Goal: Task Accomplishment & Management: Use online tool/utility

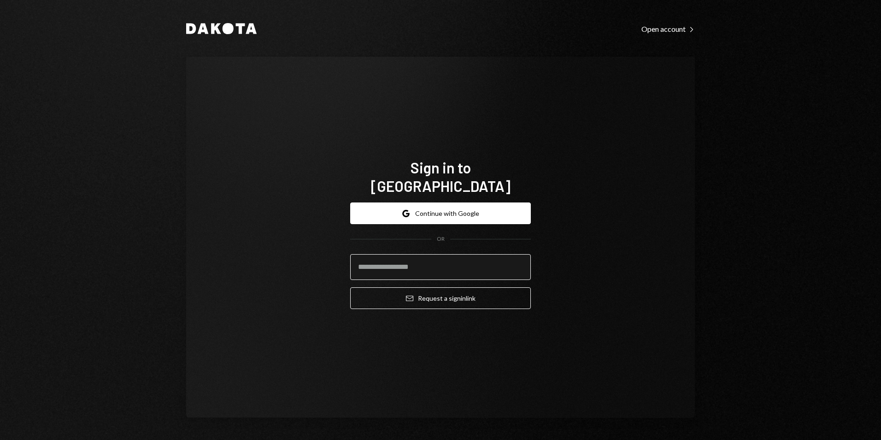
click at [449, 264] on input "email" at bounding box center [440, 267] width 181 height 26
click at [474, 213] on button "Google Continue with Google" at bounding box center [440, 213] width 181 height 22
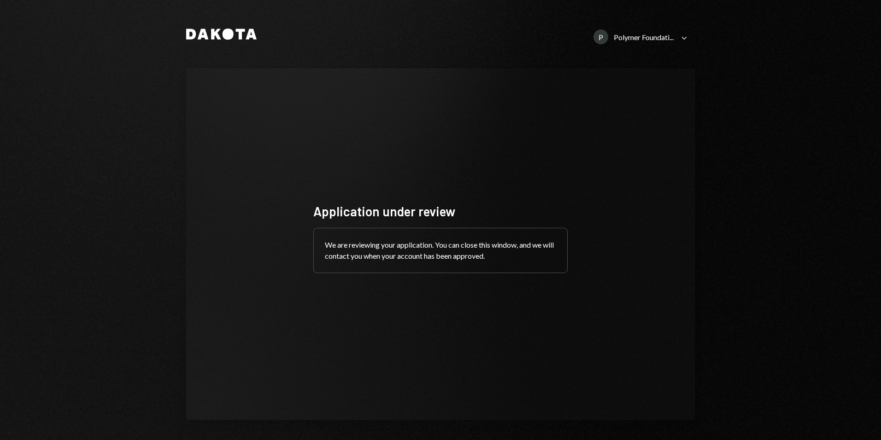
click at [651, 35] on div "Polymer Foundati..." at bounding box center [644, 37] width 60 height 9
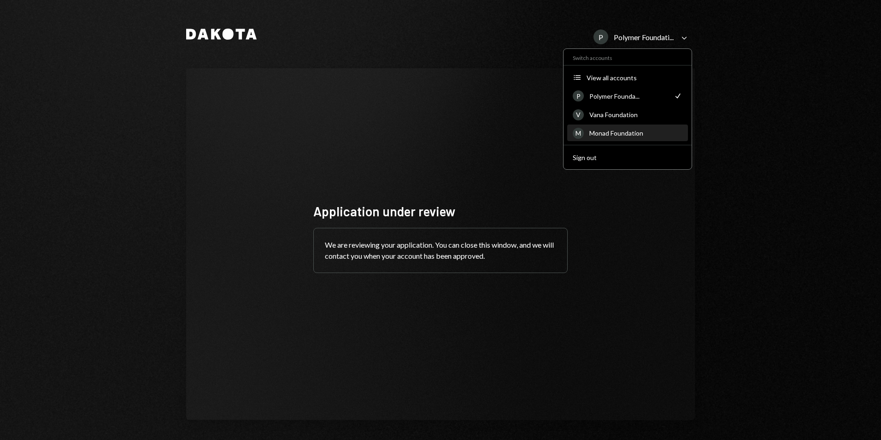
click at [619, 131] on div "Monad Foundation" at bounding box center [636, 133] width 93 height 8
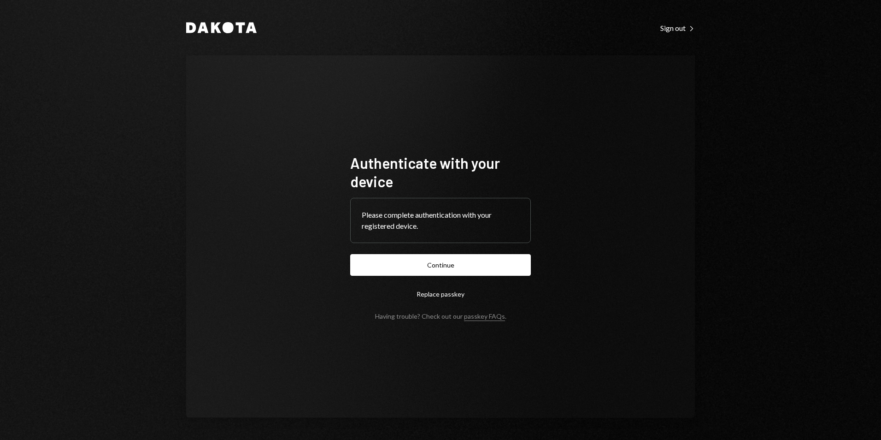
click at [431, 265] on button "Continue" at bounding box center [440, 265] width 181 height 22
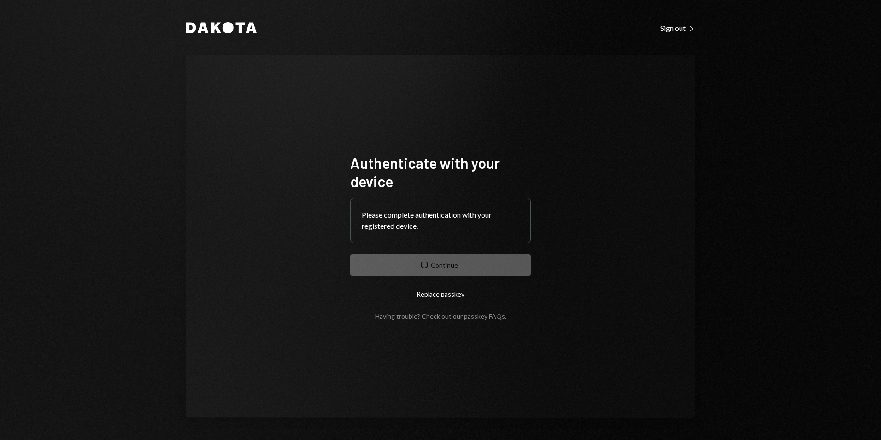
click at [496, 267] on form "Authenticate with your device Please complete authentication with your register…" at bounding box center [440, 236] width 181 height 166
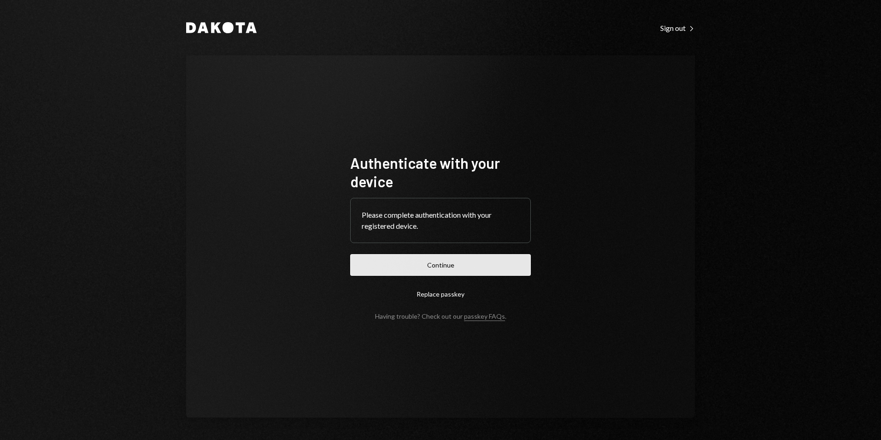
click at [496, 271] on button "Continue" at bounding box center [440, 265] width 181 height 22
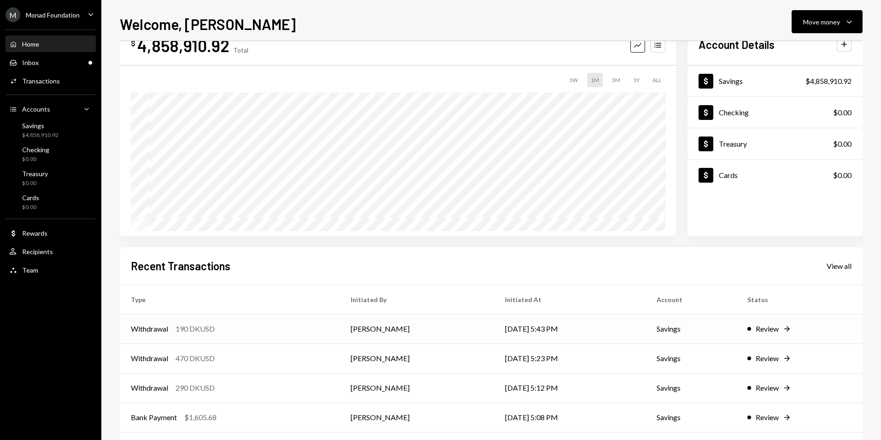
scroll to position [72, 0]
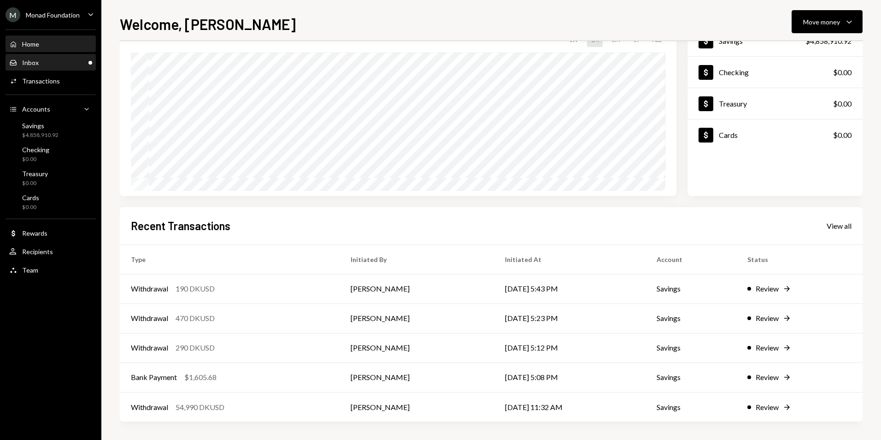
click at [76, 60] on div "Inbox Inbox" at bounding box center [50, 63] width 83 height 8
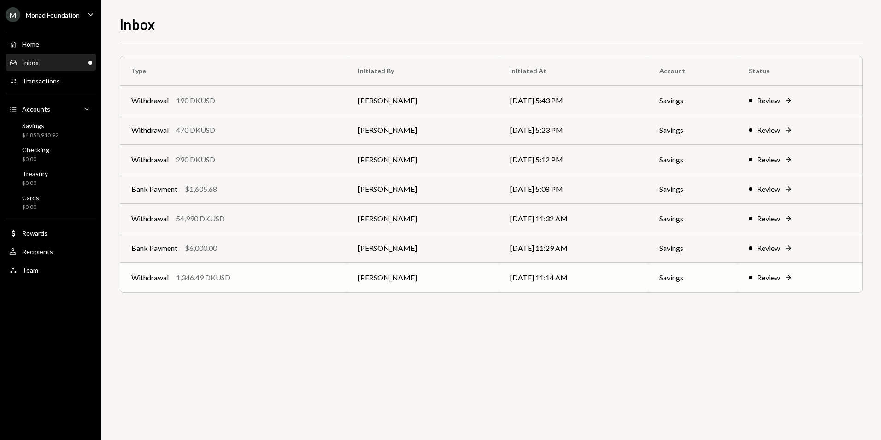
click at [291, 275] on div "Withdrawal 1,346.49 DKUSD" at bounding box center [233, 277] width 205 height 11
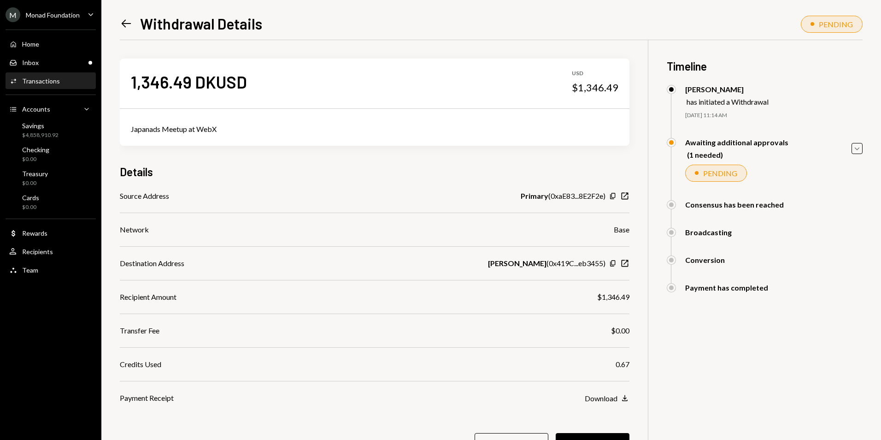
click at [123, 27] on icon "Left Arrow" at bounding box center [126, 23] width 13 height 13
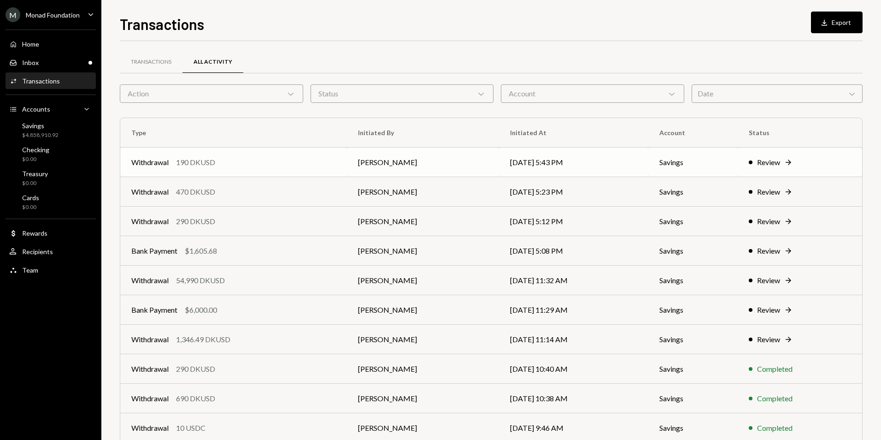
click at [219, 165] on div "Withdrawal 190 DKUSD" at bounding box center [233, 162] width 205 height 11
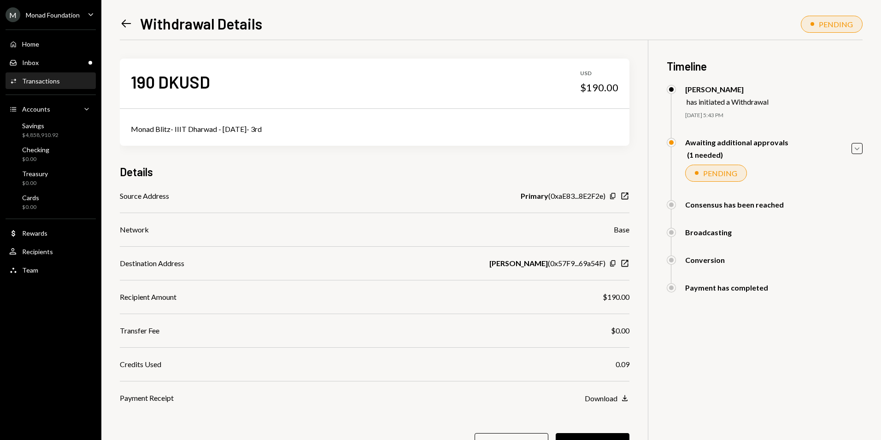
click at [128, 23] on icon "Left Arrow" at bounding box center [126, 23] width 13 height 13
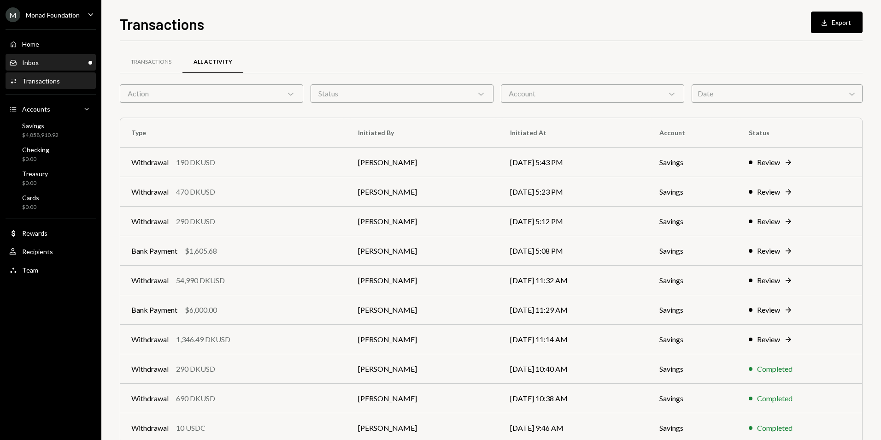
click at [82, 65] on div "Inbox Inbox" at bounding box center [50, 63] width 83 height 8
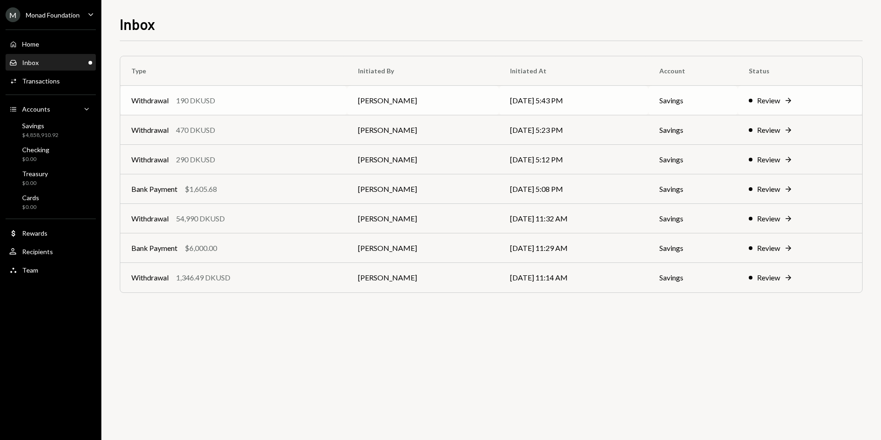
click at [202, 95] on div "190 DKUSD" at bounding box center [195, 100] width 39 height 11
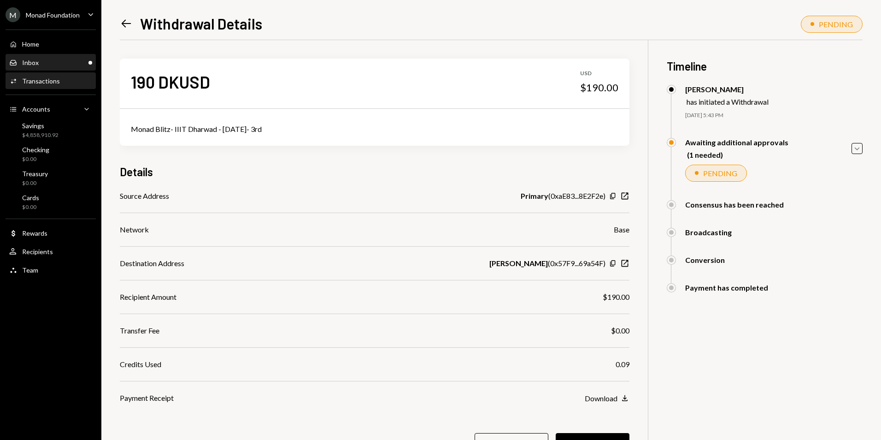
click at [71, 65] on div "Inbox Inbox" at bounding box center [50, 63] width 83 height 8
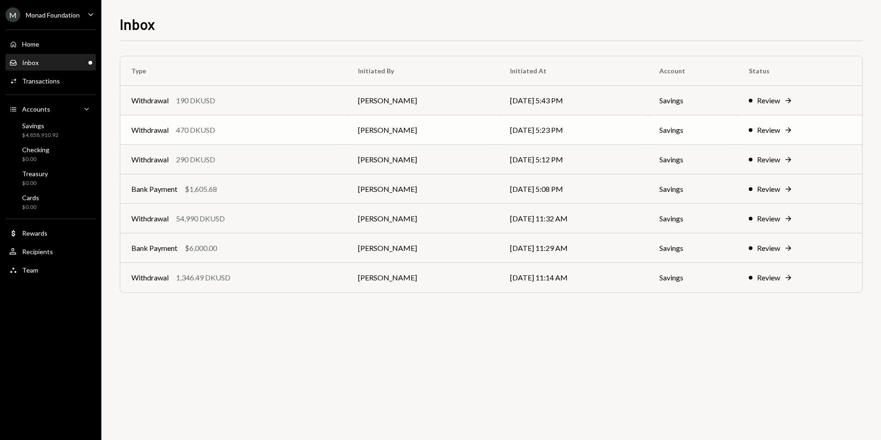
click at [181, 133] on div "470 DKUSD" at bounding box center [195, 129] width 39 height 11
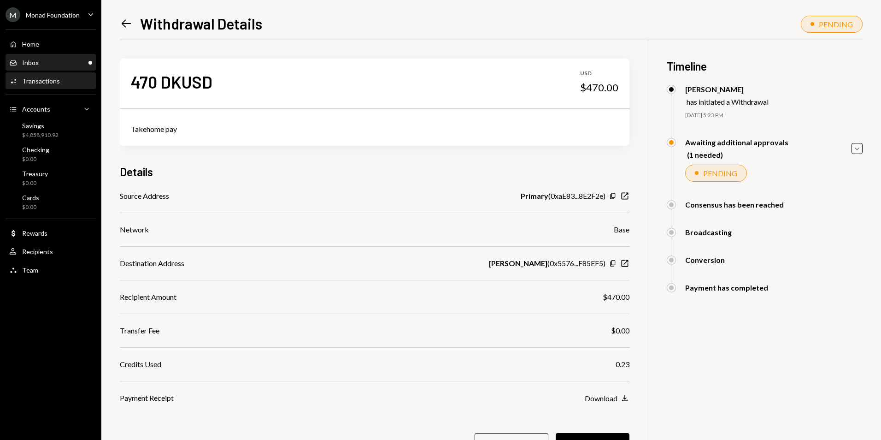
click at [75, 62] on div "Inbox Inbox" at bounding box center [50, 63] width 83 height 8
click at [26, 64] on div "Inbox" at bounding box center [30, 63] width 17 height 8
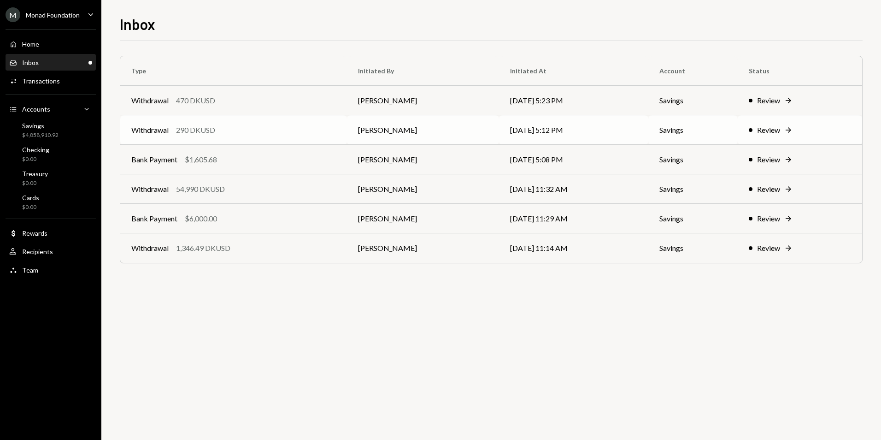
click at [282, 134] on div "Withdrawal 290 DKUSD" at bounding box center [233, 129] width 205 height 11
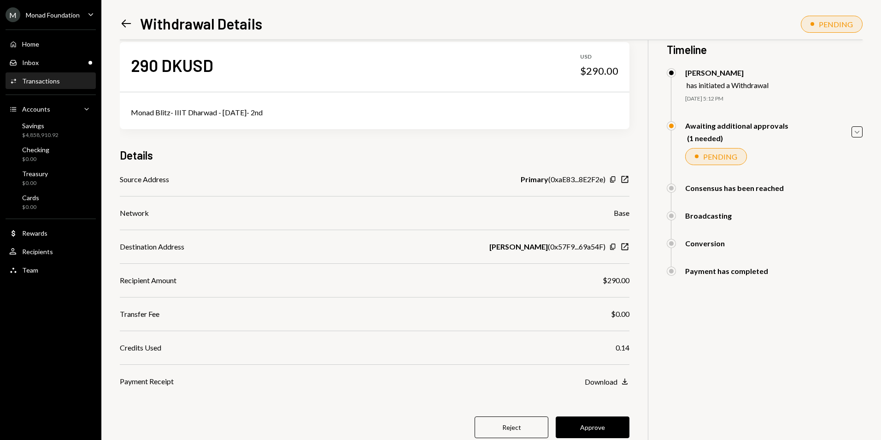
scroll to position [44, 0]
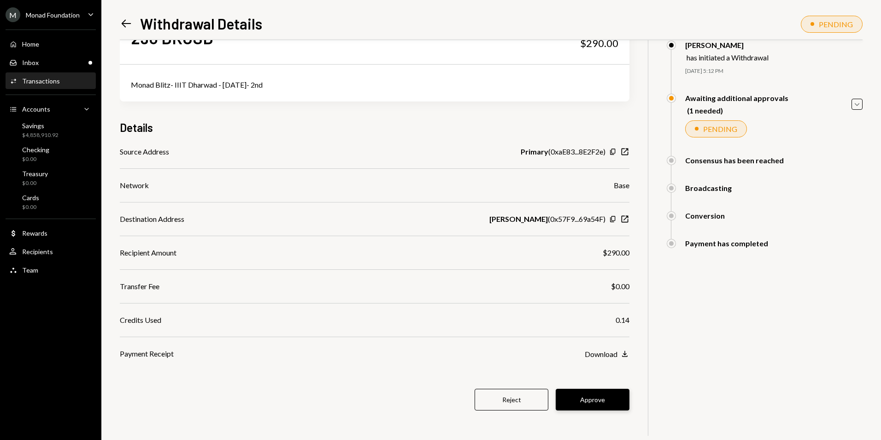
click at [608, 388] on div "290 DKUSD USD $290.00 Monad Blitz- IIIT Dharwad - 2025/08/30- 2nd Details Sourc…" at bounding box center [375, 218] width 510 height 444
click at [607, 394] on button "Approve" at bounding box center [593, 400] width 74 height 22
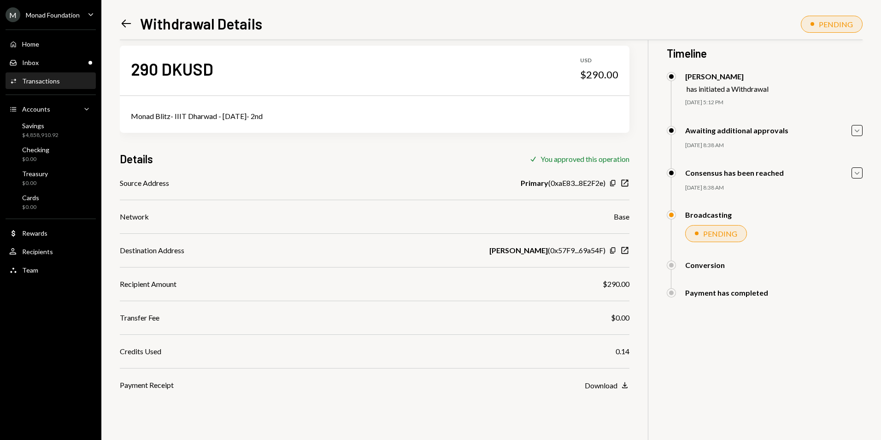
scroll to position [0, 0]
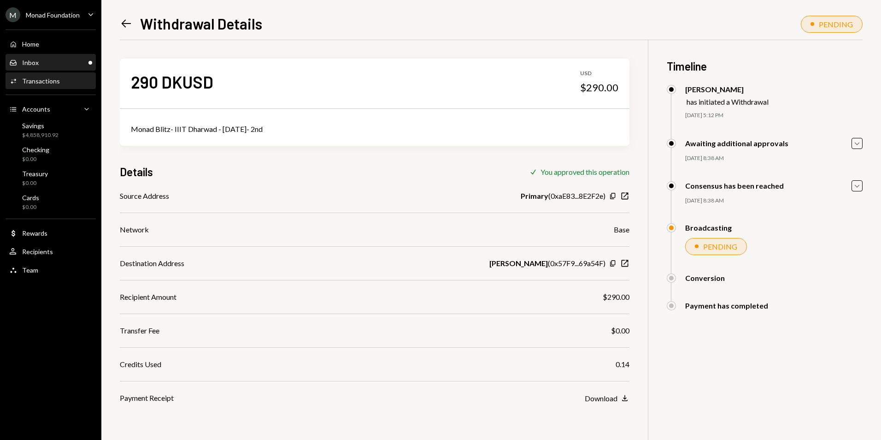
click at [60, 67] on div "Inbox Inbox" at bounding box center [50, 63] width 83 height 16
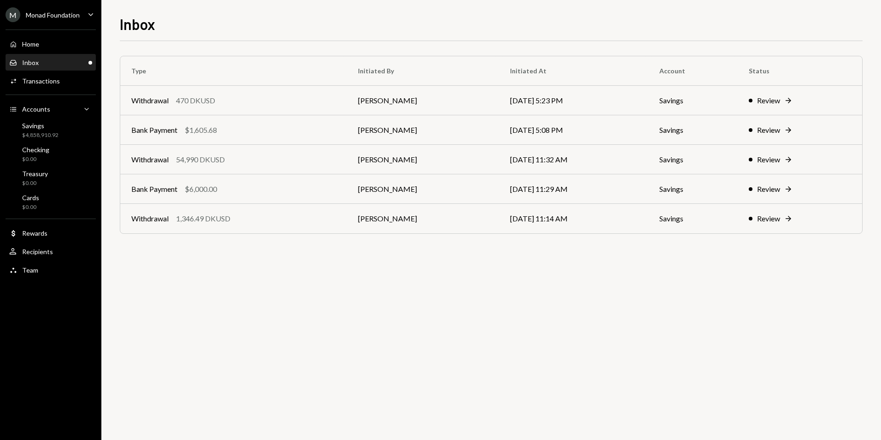
click at [56, 65] on div "Inbox Inbox" at bounding box center [50, 63] width 83 height 8
click at [52, 130] on div "Savings $4,858,720.92" at bounding box center [40, 131] width 36 height 18
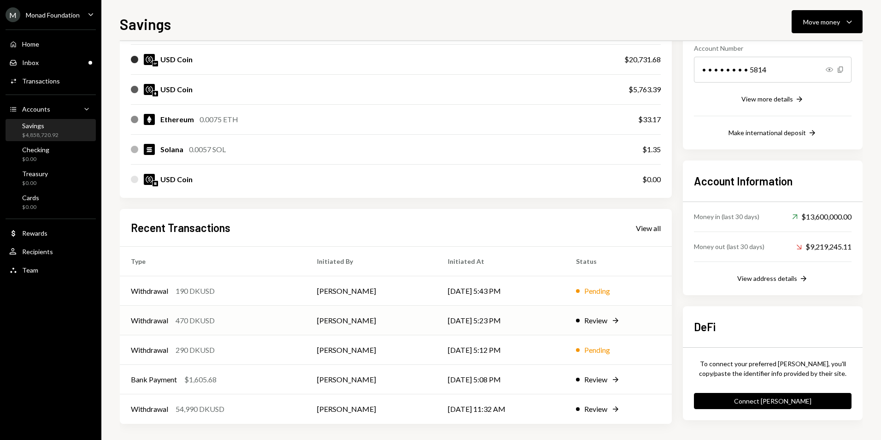
scroll to position [146, 0]
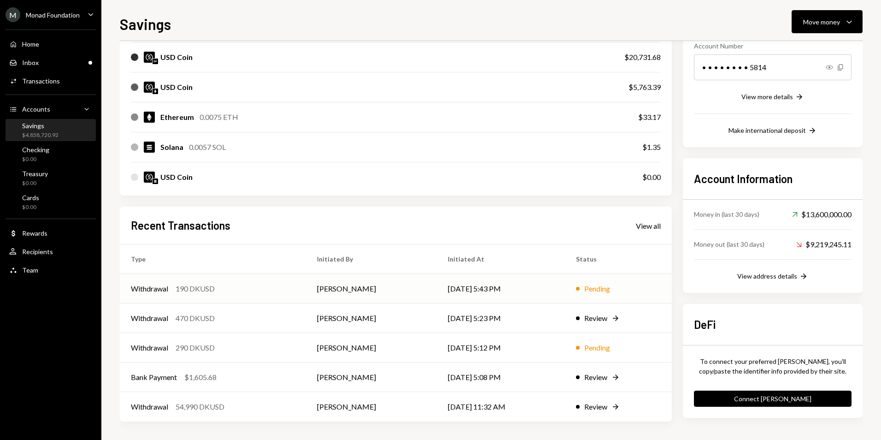
click at [268, 283] on div "Withdrawal 190 DKUSD" at bounding box center [213, 288] width 164 height 11
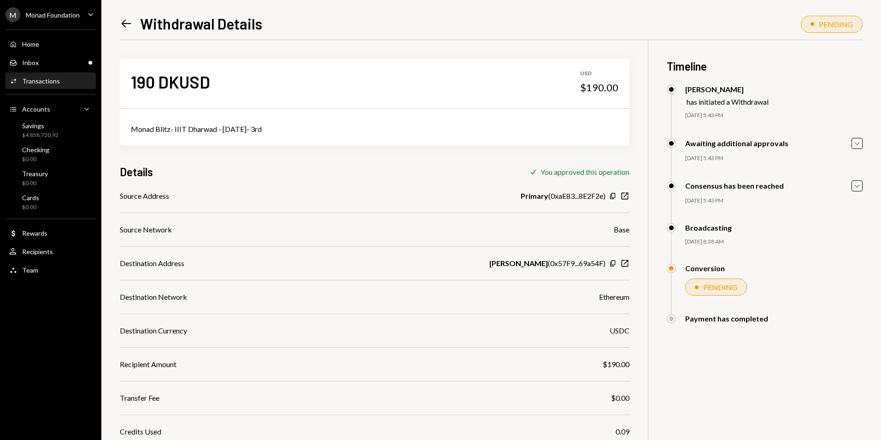
click at [131, 19] on icon "Left Arrow" at bounding box center [126, 23] width 13 height 13
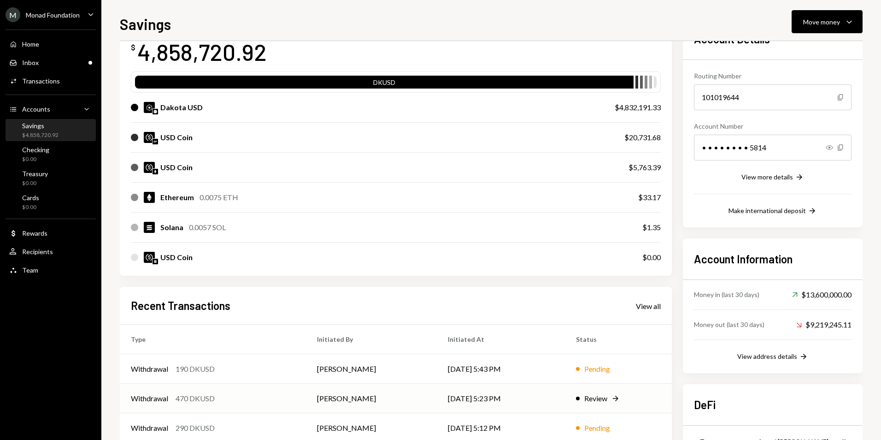
scroll to position [146, 0]
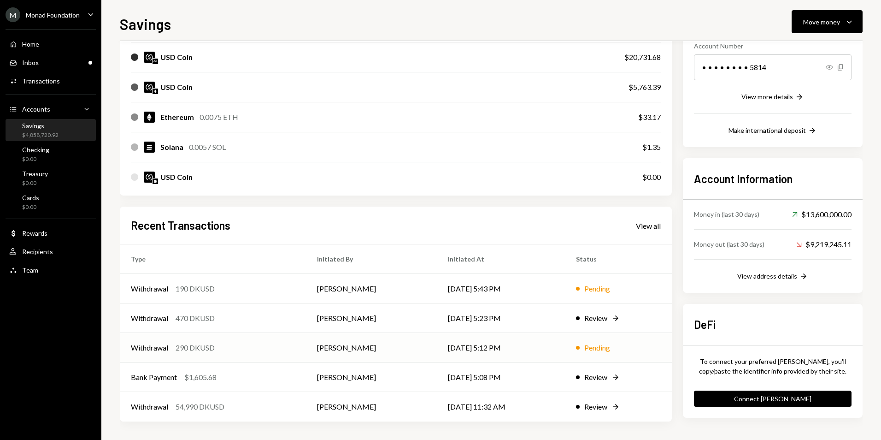
click at [251, 348] on div "Withdrawal 290 DKUSD" at bounding box center [213, 347] width 164 height 11
click at [238, 352] on div "Withdrawal 290 DKUSD" at bounding box center [213, 347] width 164 height 11
click at [195, 343] on div "290 DKUSD" at bounding box center [195, 347] width 39 height 11
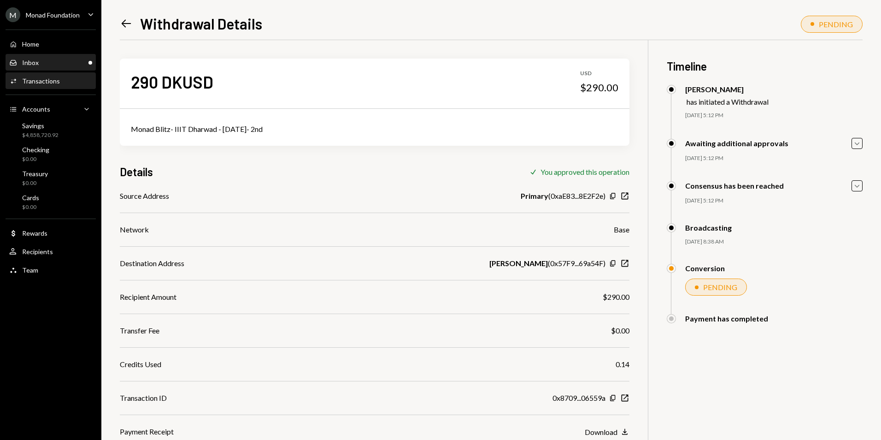
click at [63, 59] on div "Inbox Inbox" at bounding box center [50, 63] width 83 height 8
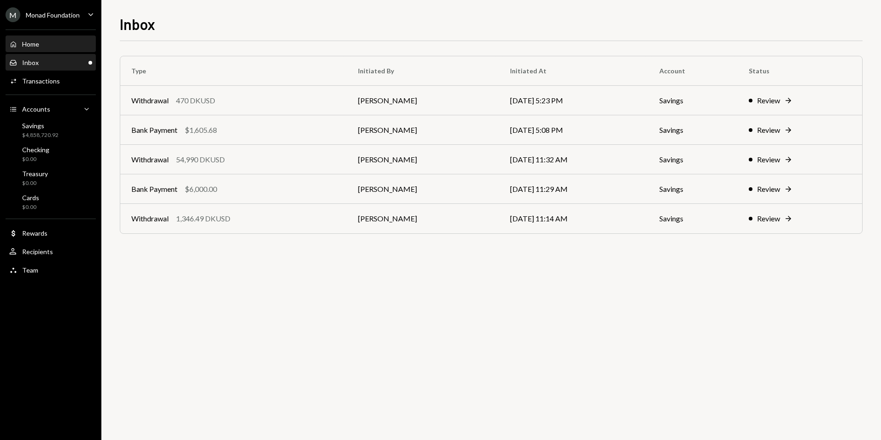
click at [60, 46] on div "Home Home" at bounding box center [50, 44] width 83 height 8
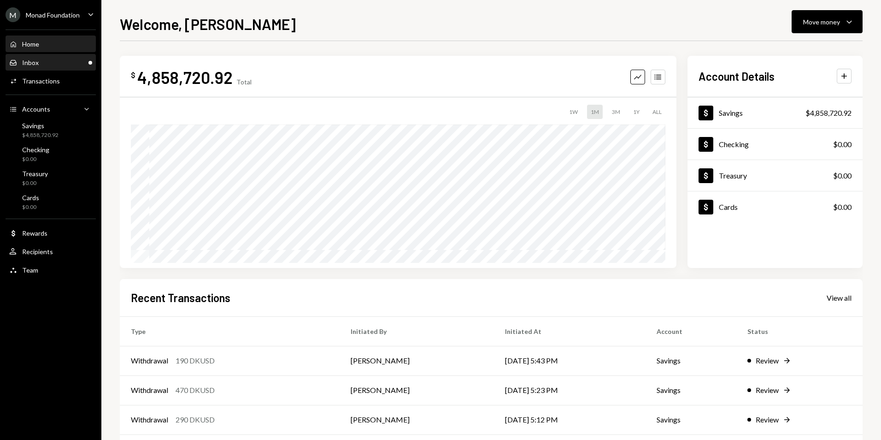
click at [56, 59] on div "Inbox Inbox" at bounding box center [50, 63] width 83 height 8
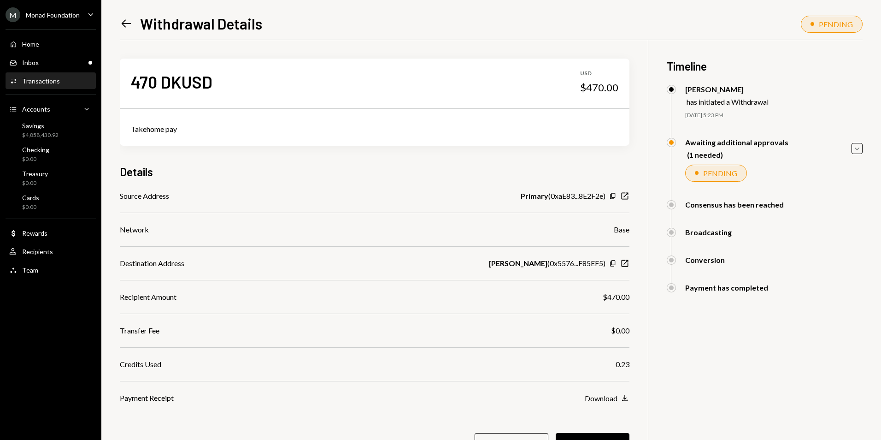
click at [124, 18] on icon "Left Arrow" at bounding box center [126, 23] width 13 height 13
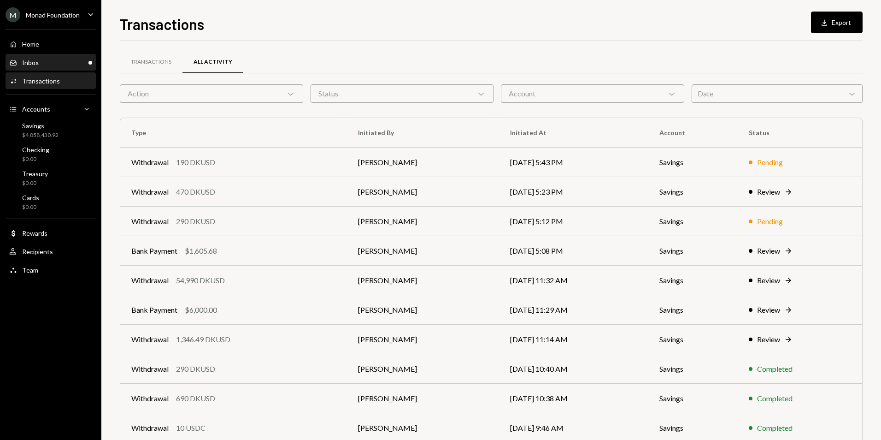
click at [63, 62] on div "Inbox Inbox" at bounding box center [50, 63] width 83 height 8
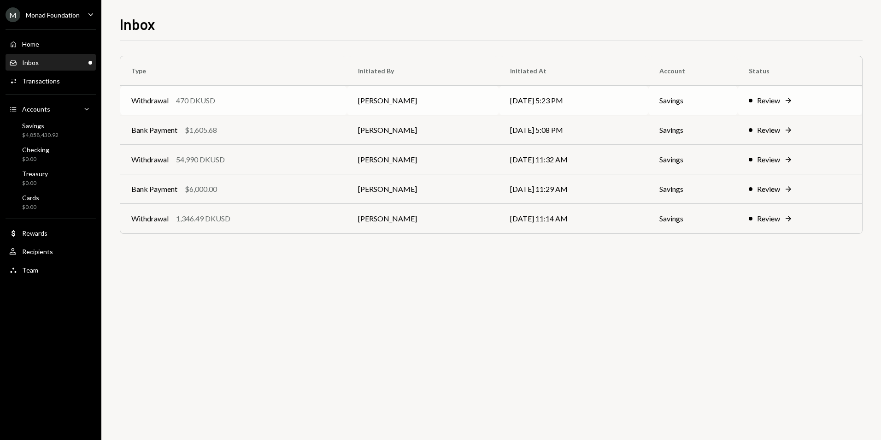
click at [254, 102] on div "Withdrawal 470 DKUSD" at bounding box center [233, 100] width 205 height 11
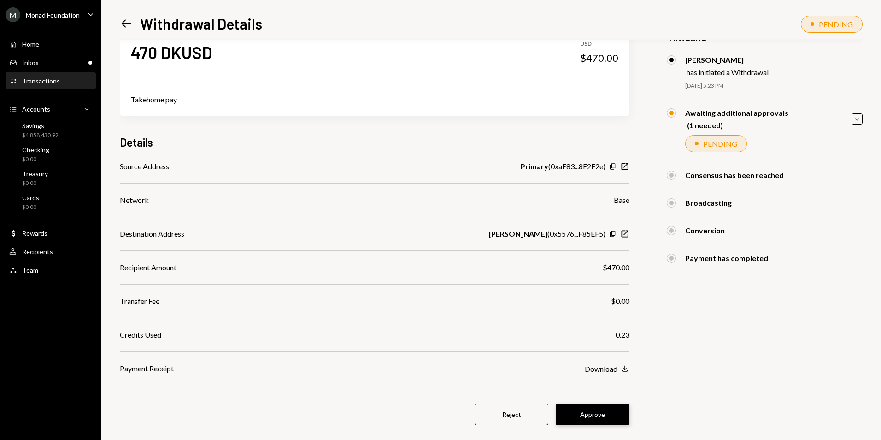
scroll to position [44, 0]
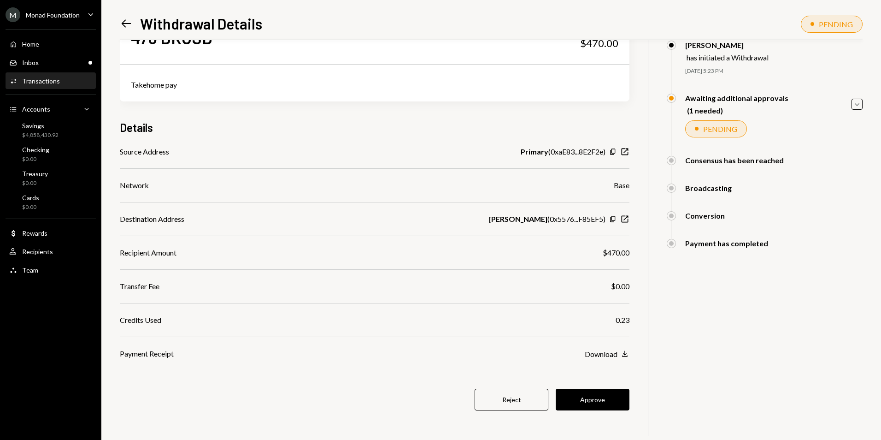
click at [587, 393] on button "Approve" at bounding box center [593, 400] width 74 height 22
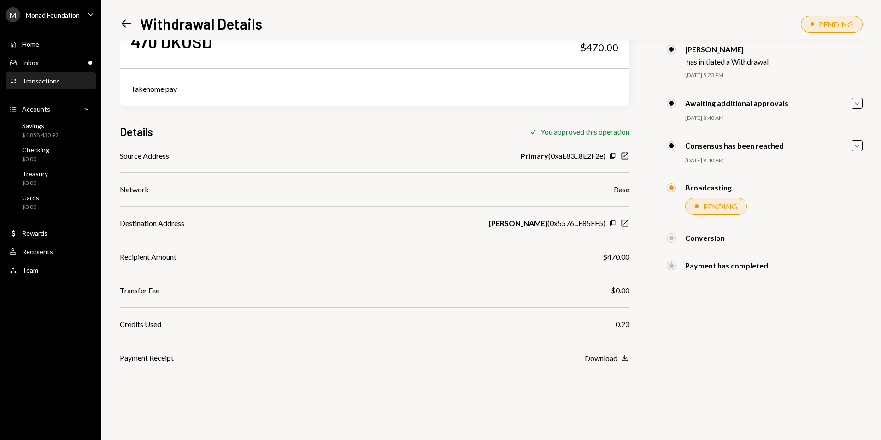
scroll to position [40, 0]
click at [59, 63] on div "Inbox Inbox" at bounding box center [50, 63] width 83 height 8
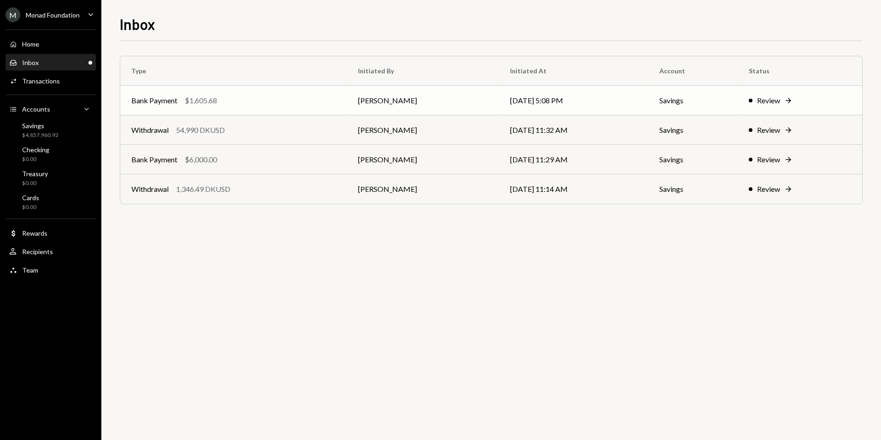
click at [353, 99] on tr "Bank Payment $1,605.68 Octavia Tenga 09/17/25 5:08 PM Savings Review Right Arrow" at bounding box center [491, 100] width 742 height 29
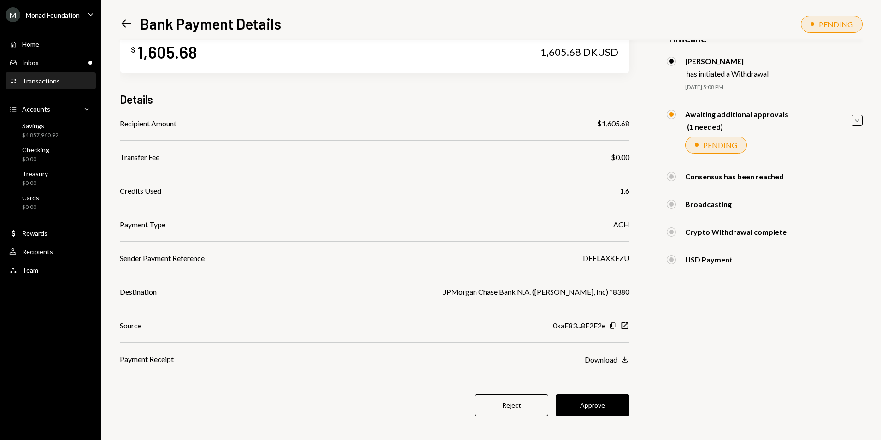
scroll to position [40, 0]
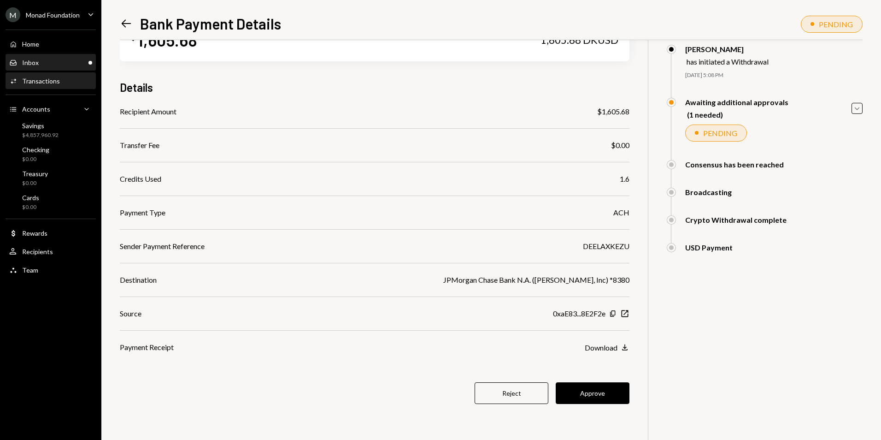
click at [47, 60] on div "Inbox Inbox" at bounding box center [50, 63] width 83 height 8
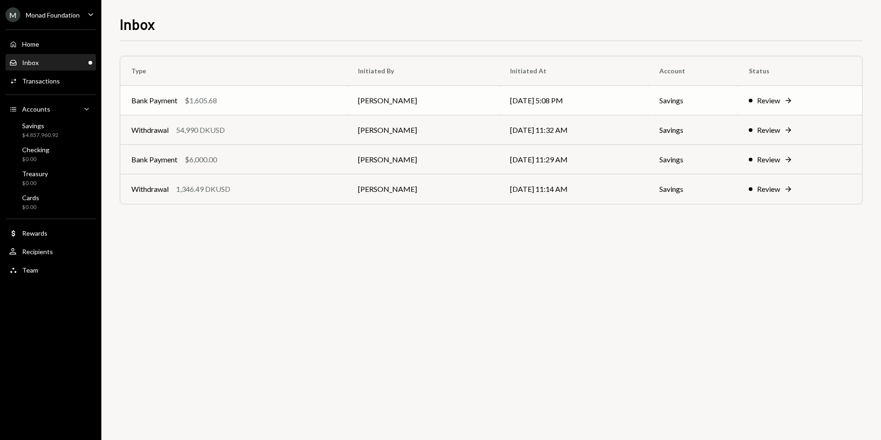
click at [368, 92] on td "[PERSON_NAME]" at bounding box center [423, 100] width 152 height 29
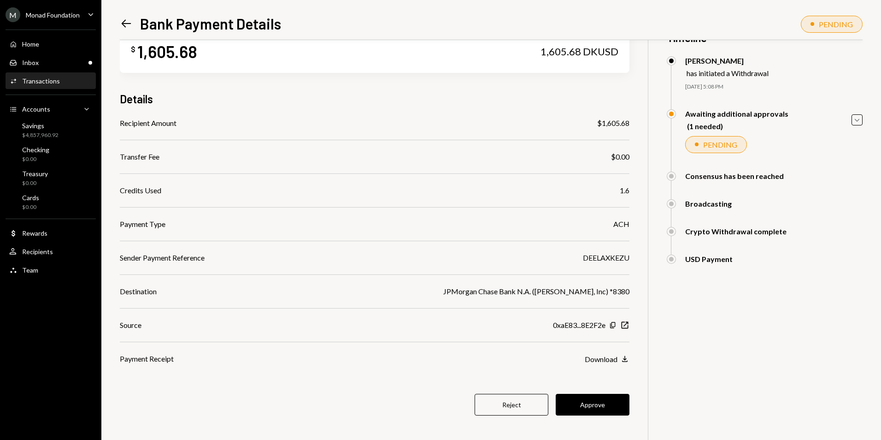
scroll to position [40, 0]
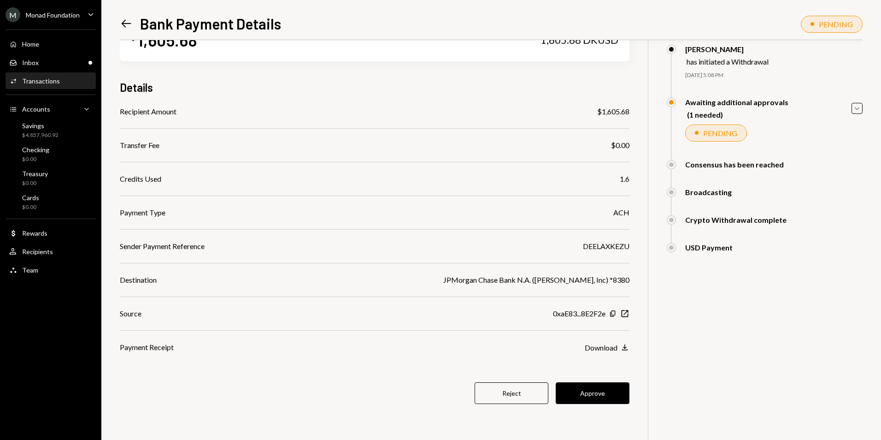
click at [127, 24] on icon at bounding box center [127, 24] width 10 height 8
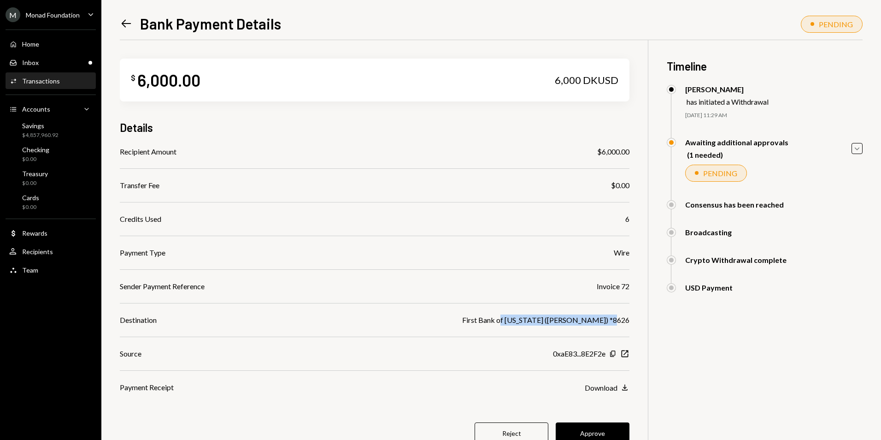
drag, startPoint x: 564, startPoint y: 314, endPoint x: 620, endPoint y: 313, distance: 55.8
click at [620, 313] on div "Recipient Amount $6,000.00 Transfer Fee $0.00 Credits Used 6 Payment Type Wire …" at bounding box center [375, 269] width 510 height 247
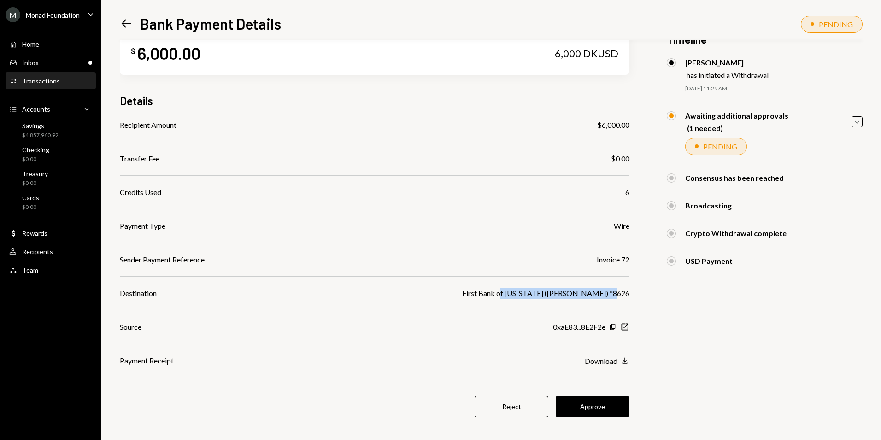
scroll to position [40, 0]
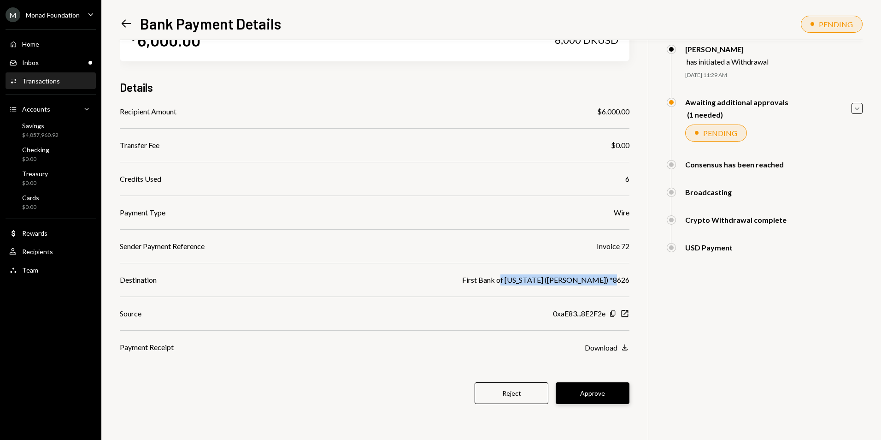
click at [584, 392] on button "Approve" at bounding box center [593, 393] width 74 height 22
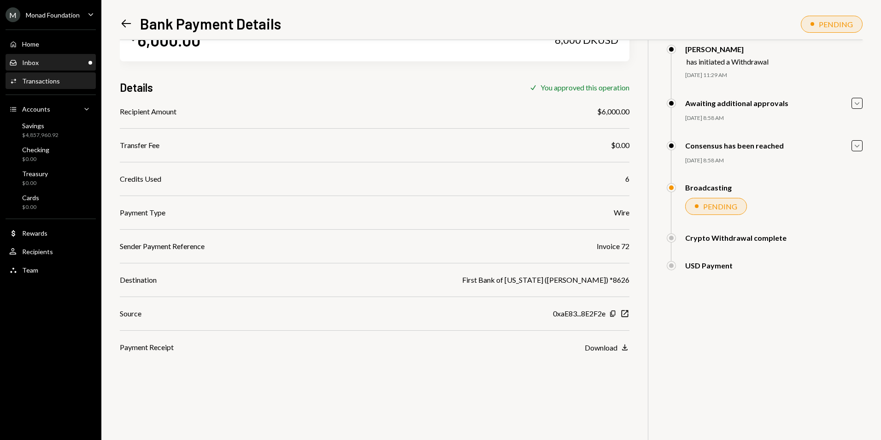
click at [78, 56] on div "Inbox Inbox" at bounding box center [50, 63] width 83 height 16
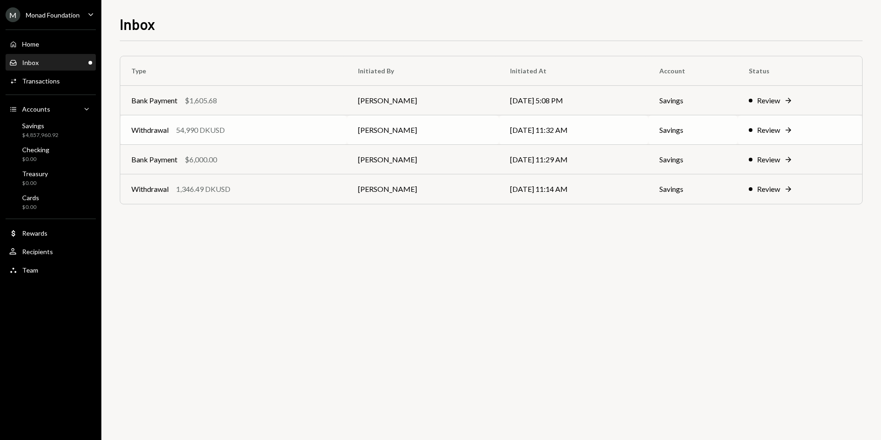
click at [234, 129] on div "Withdrawal 54,990 DKUSD" at bounding box center [233, 129] width 205 height 11
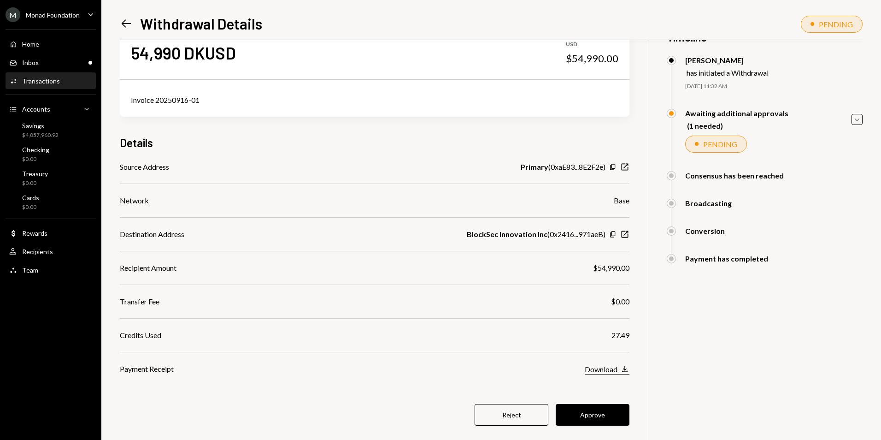
scroll to position [44, 0]
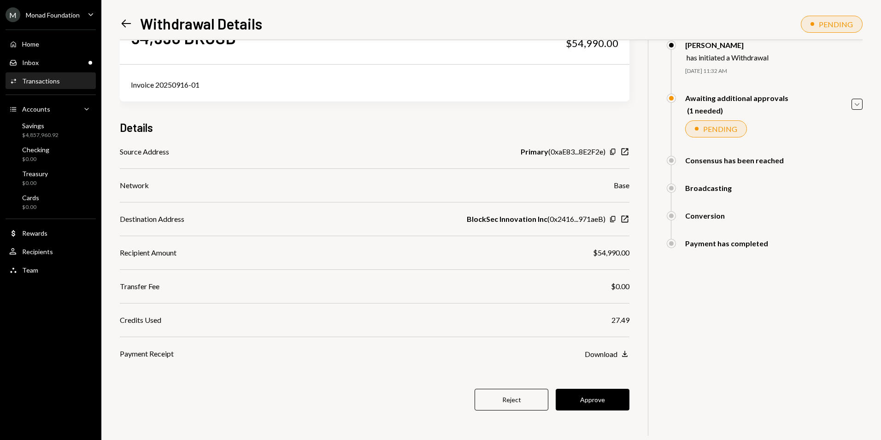
click at [595, 390] on button "Approve" at bounding box center [593, 400] width 74 height 22
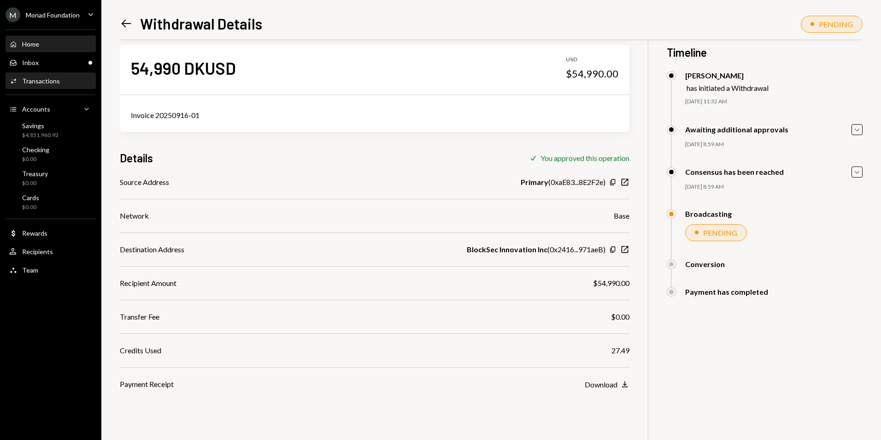
scroll to position [0, 0]
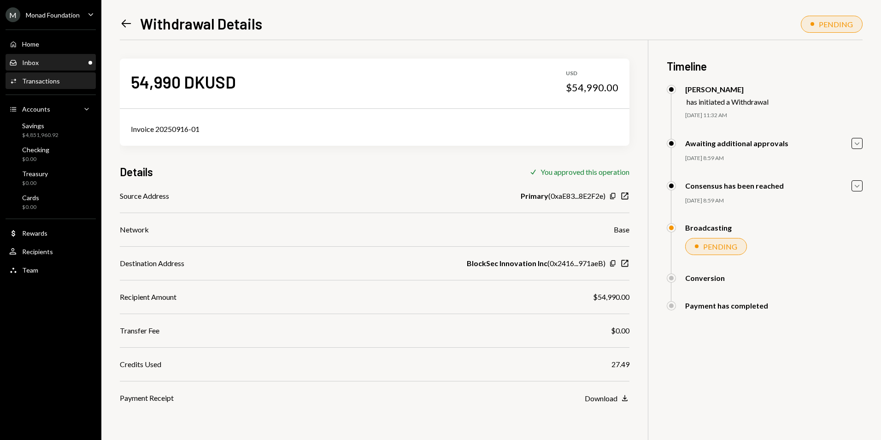
click at [77, 61] on div "Inbox Inbox" at bounding box center [50, 63] width 83 height 8
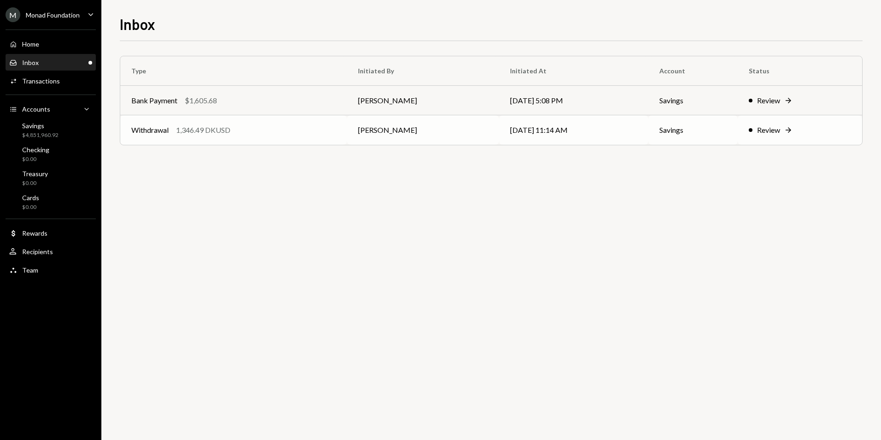
click at [275, 132] on div "Withdrawal 1,346.49 DKUSD" at bounding box center [233, 129] width 205 height 11
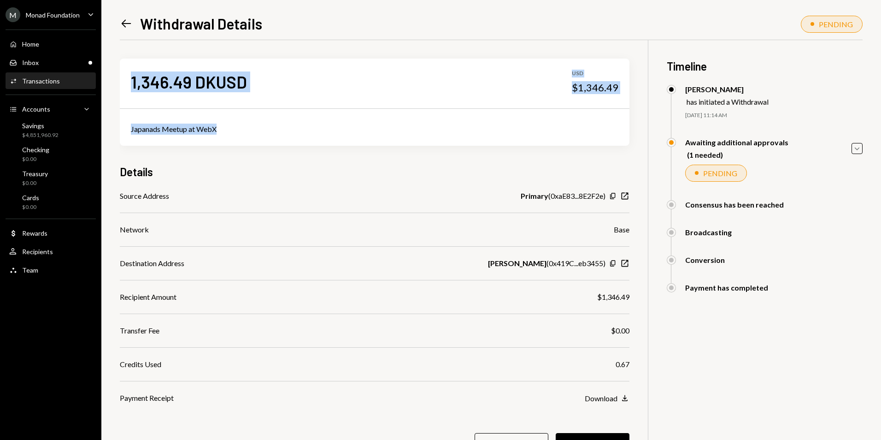
drag, startPoint x: 227, startPoint y: 127, endPoint x: 101, endPoint y: 117, distance: 125.8
click at [101, 117] on div "Left Arrow Withdrawal Details PENDING 1,346.49 DKUSD USD $1,346.49 Japanads Mee…" at bounding box center [491, 220] width 780 height 440
click at [251, 140] on div "Japanads Meetup at WebX" at bounding box center [375, 128] width 510 height 33
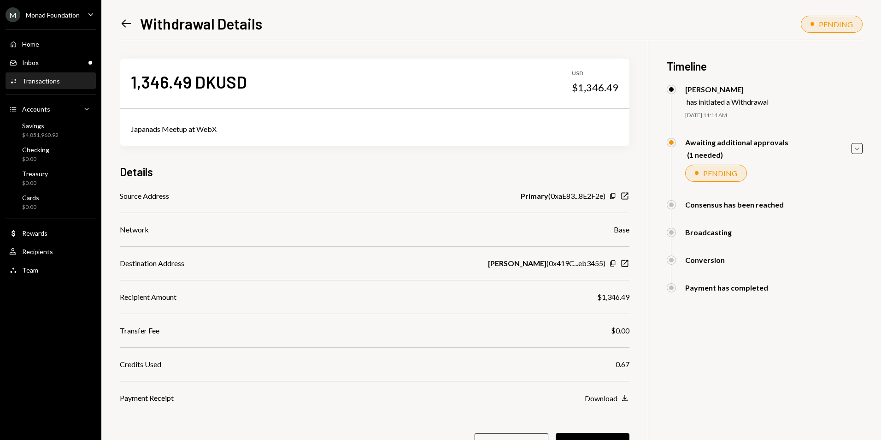
click at [537, 163] on div "1,346.49 DKUSD USD $1,346.49 Japanads Meetup at WebX Details Source Address Pri…" at bounding box center [375, 262] width 510 height 444
click at [40, 81] on div "Transactions" at bounding box center [41, 81] width 38 height 8
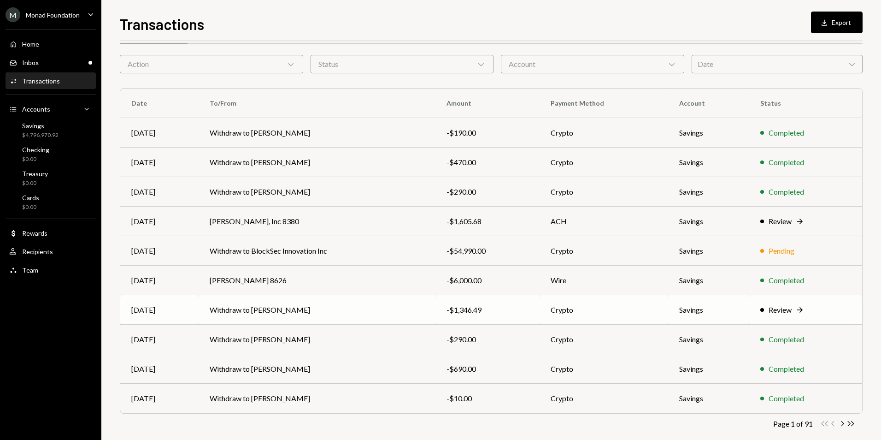
scroll to position [41, 0]
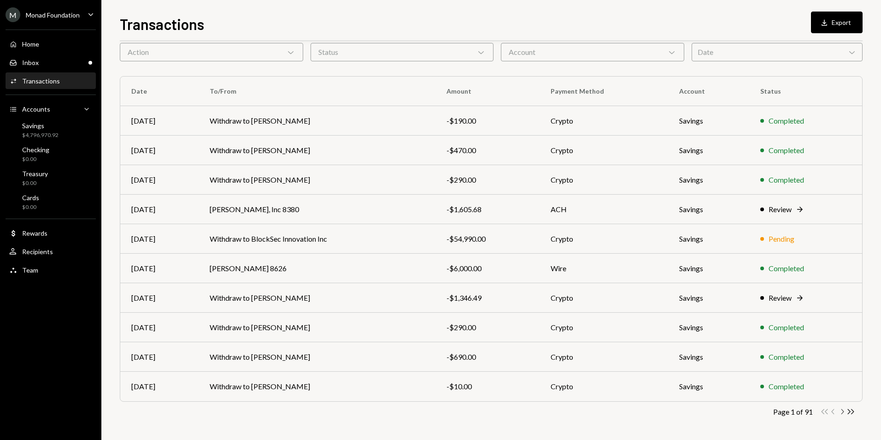
click at [842, 413] on icon "Chevron Right" at bounding box center [842, 411] width 9 height 9
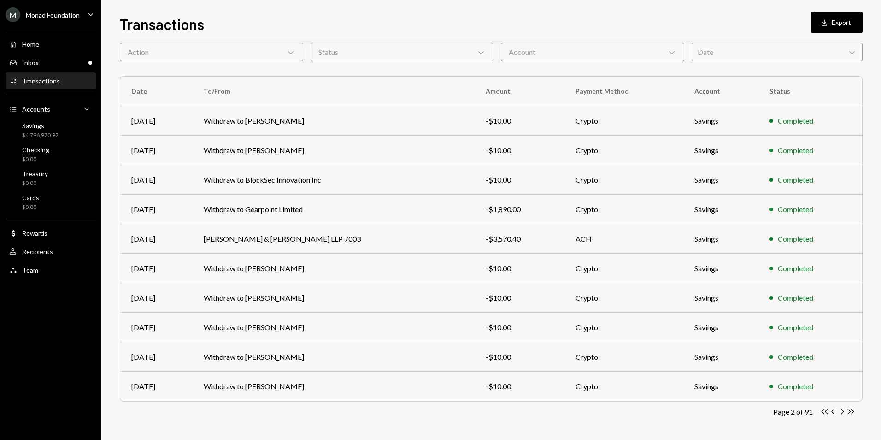
click at [843, 413] on icon "Chevron Right" at bounding box center [842, 411] width 9 height 9
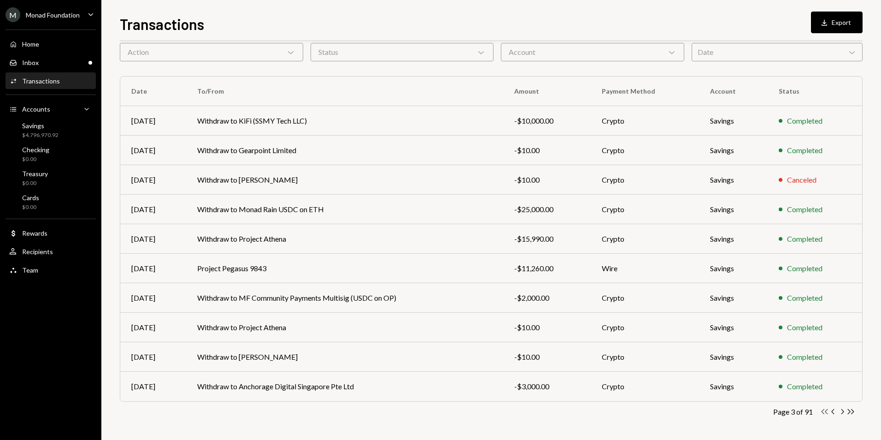
click at [824, 413] on icon "Double Arrow Left" at bounding box center [824, 411] width 9 height 9
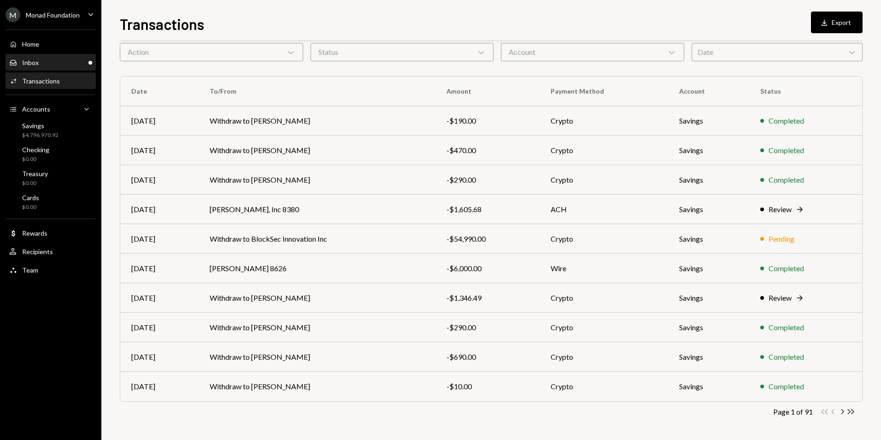
click at [85, 65] on div "Inbox Inbox" at bounding box center [50, 63] width 83 height 8
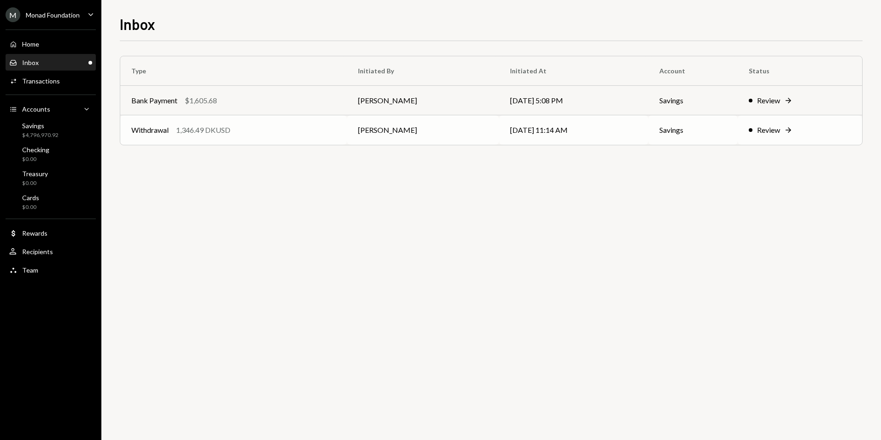
click at [272, 131] on div "Withdrawal 1,346.49 DKUSD" at bounding box center [233, 129] width 205 height 11
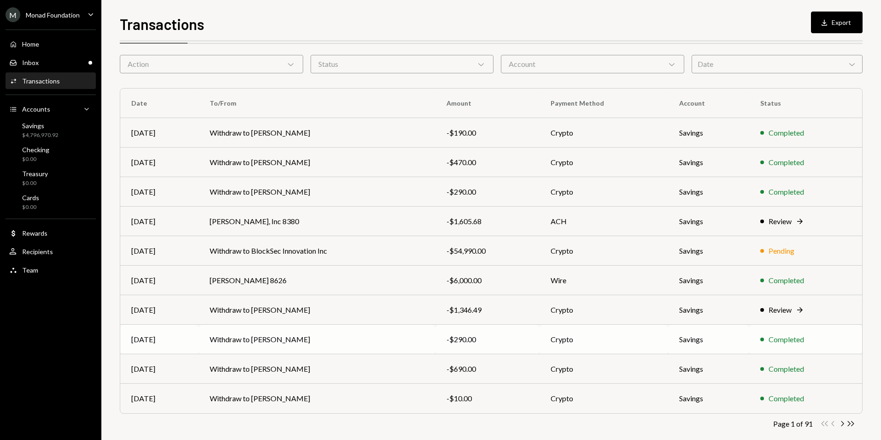
scroll to position [41, 0]
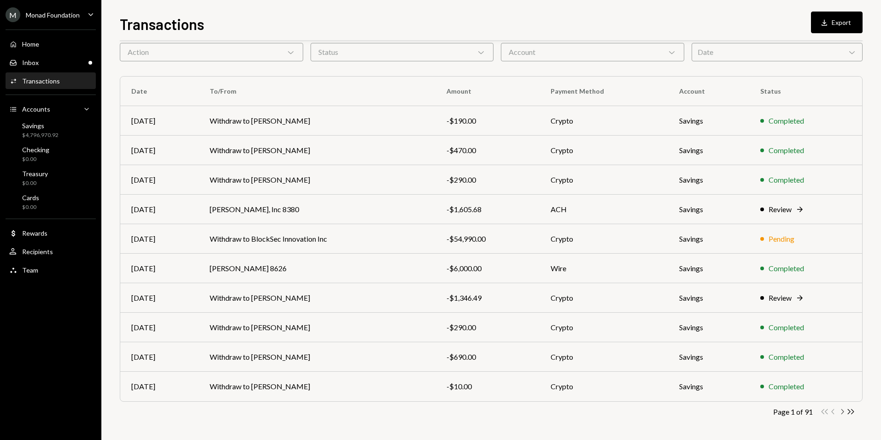
click at [844, 411] on icon "Chevron Right" at bounding box center [842, 411] width 9 height 9
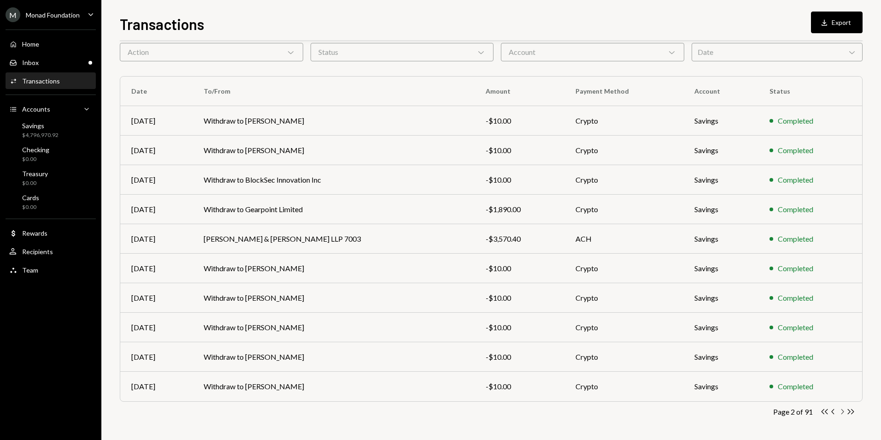
click at [842, 413] on icon "button" at bounding box center [843, 411] width 3 height 5
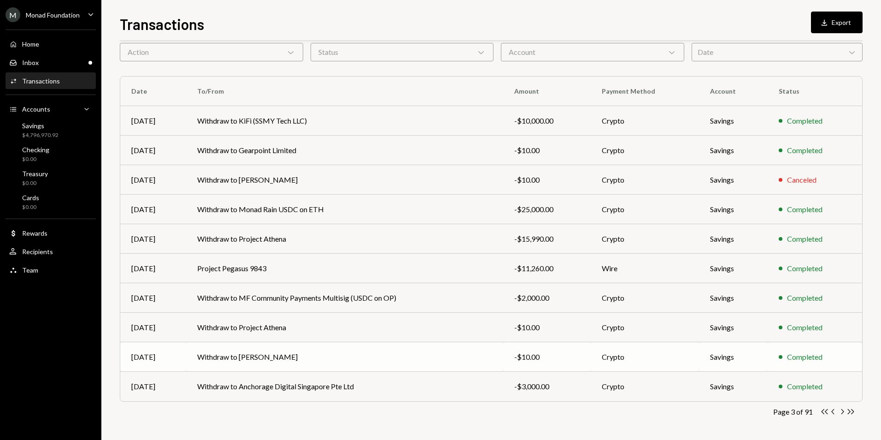
click at [545, 348] on td "-$10.00" at bounding box center [547, 356] width 88 height 29
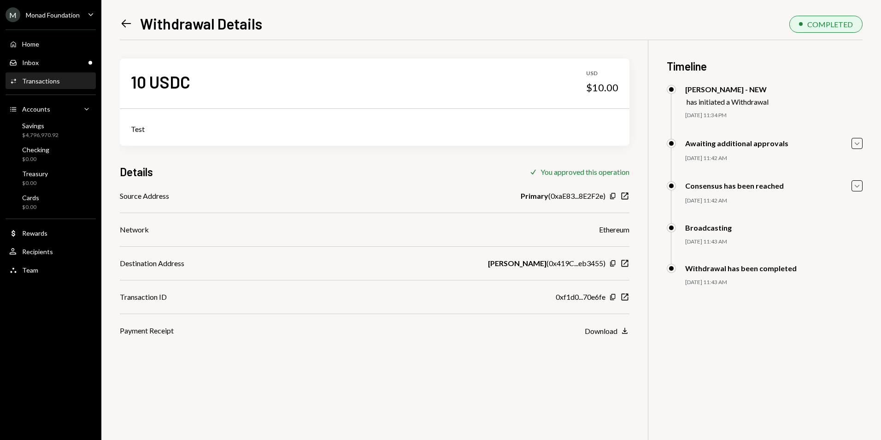
click at [127, 24] on icon at bounding box center [127, 24] width 10 height 8
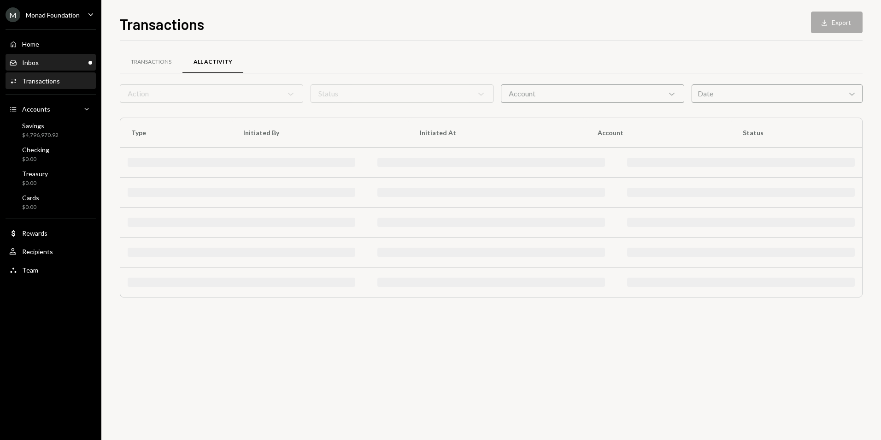
click at [74, 65] on div "Inbox Inbox" at bounding box center [50, 63] width 83 height 8
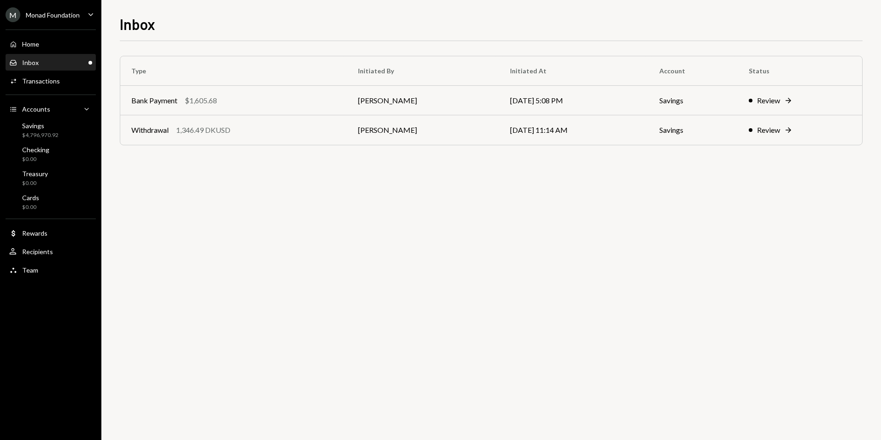
click at [702, 242] on div "Type Initiated By Initiated At Account Status Bank Payment $1,605.68 Octavia Te…" at bounding box center [491, 240] width 743 height 399
click at [499, 106] on td "[DATE] 5:08 PM" at bounding box center [573, 100] width 149 height 29
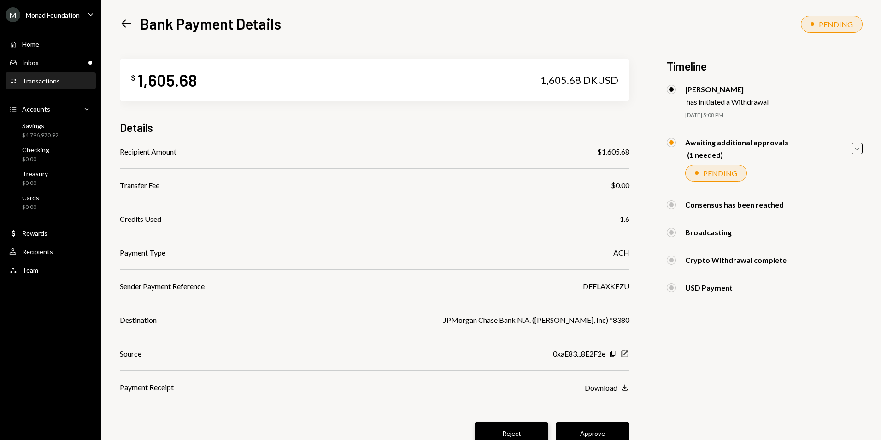
click at [512, 430] on button "Reject" at bounding box center [512, 433] width 74 height 22
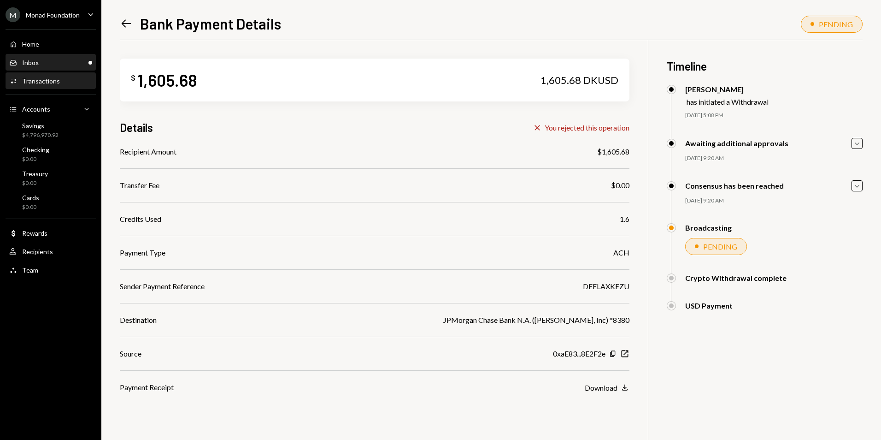
click at [61, 64] on div "Inbox Inbox" at bounding box center [50, 63] width 83 height 8
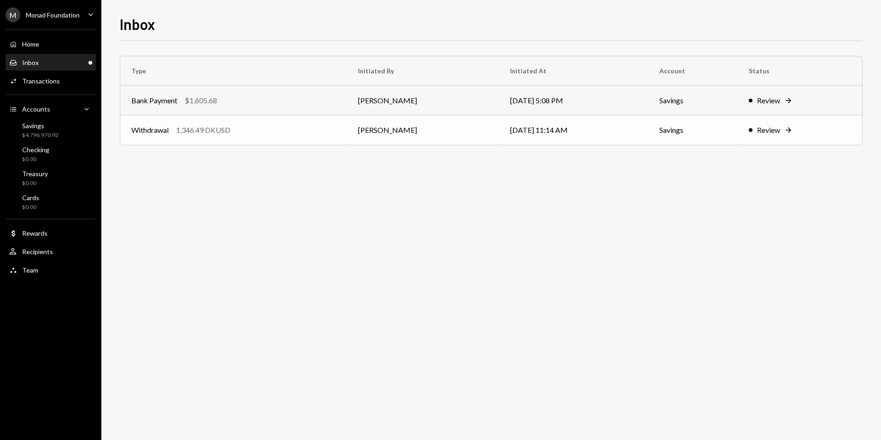
click at [279, 130] on div "Withdrawal 1,346.49 DKUSD" at bounding box center [233, 129] width 205 height 11
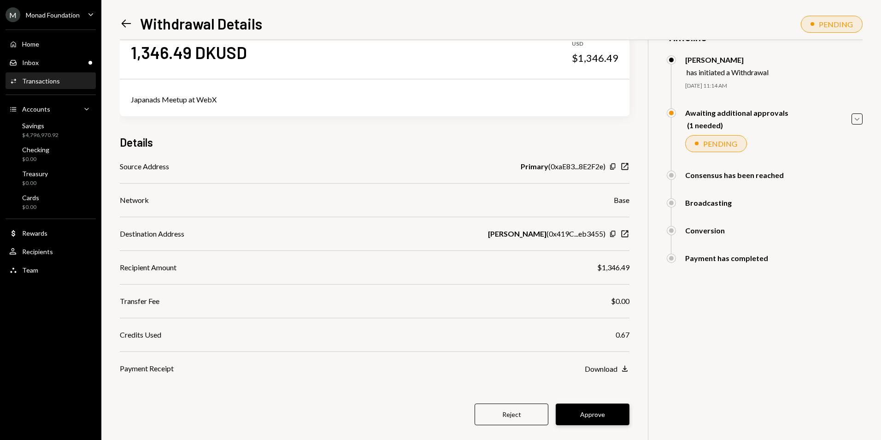
scroll to position [44, 0]
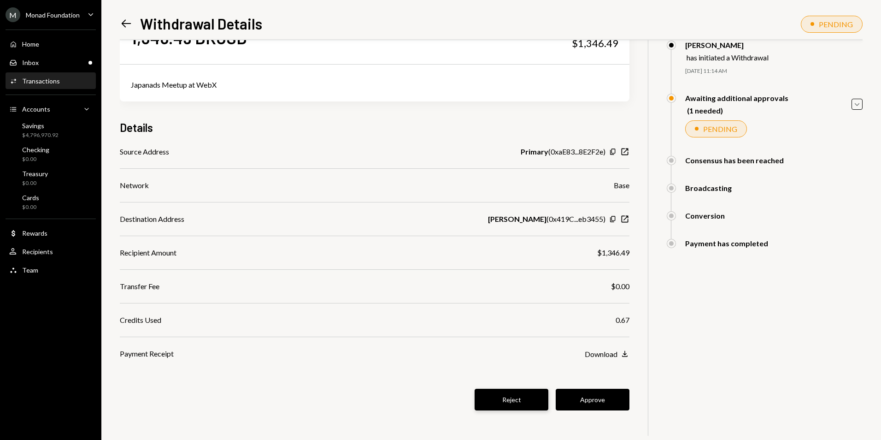
click at [512, 398] on button "Reject" at bounding box center [512, 400] width 74 height 22
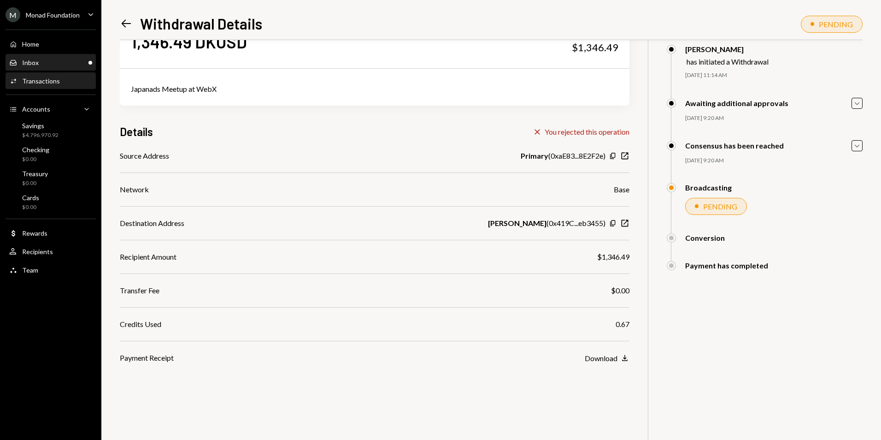
click at [66, 64] on div "Inbox Inbox" at bounding box center [50, 63] width 83 height 8
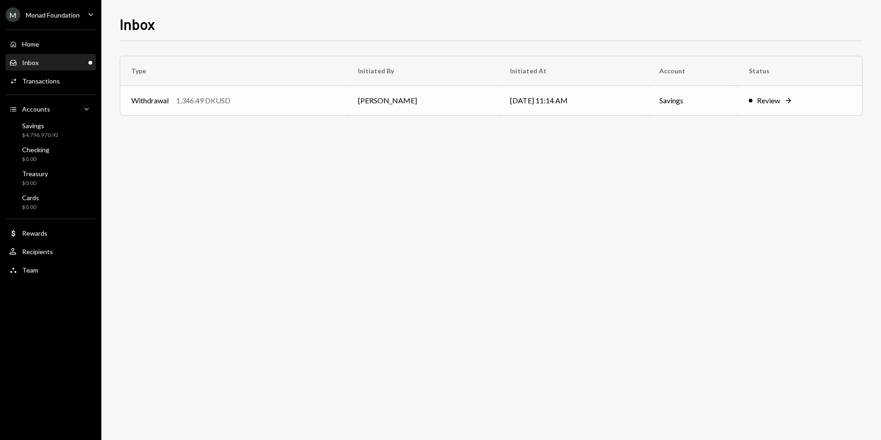
click at [499, 100] on td "[DATE] 11:14 AM" at bounding box center [573, 100] width 149 height 29
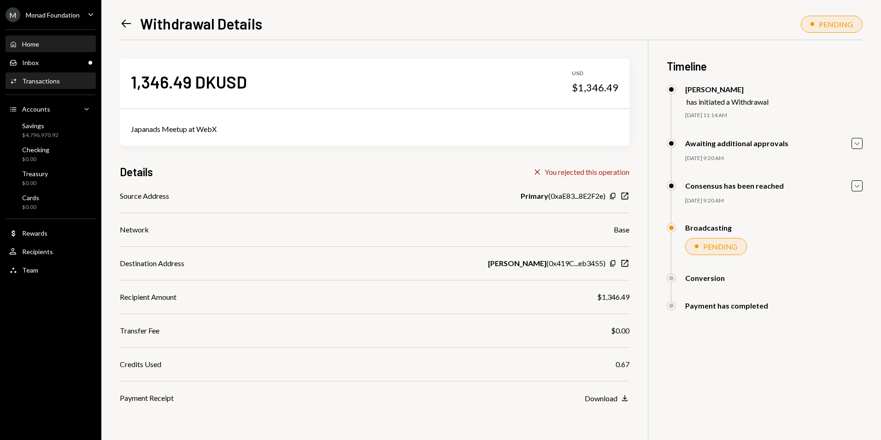
click at [52, 48] on div "Home Home" at bounding box center [50, 44] width 83 height 8
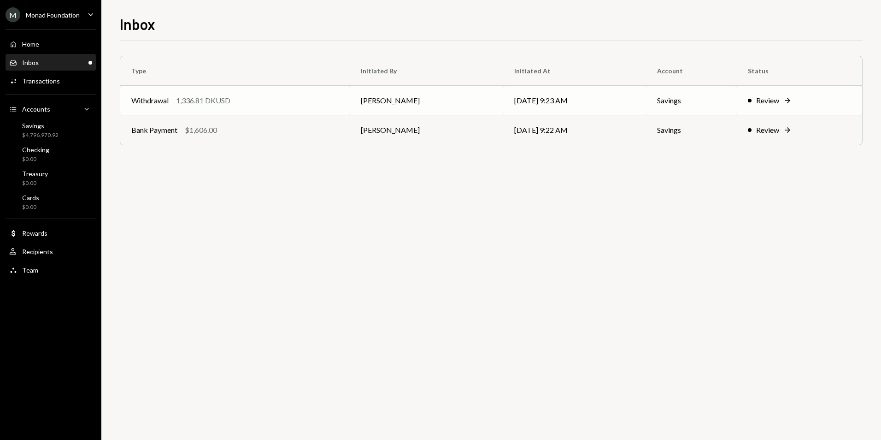
click at [272, 94] on td "Withdrawal 1,336.81 DKUSD" at bounding box center [235, 100] width 230 height 29
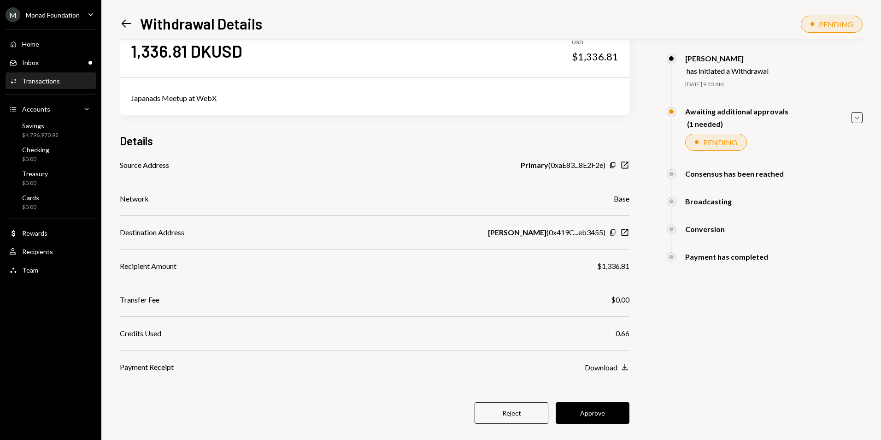
scroll to position [44, 0]
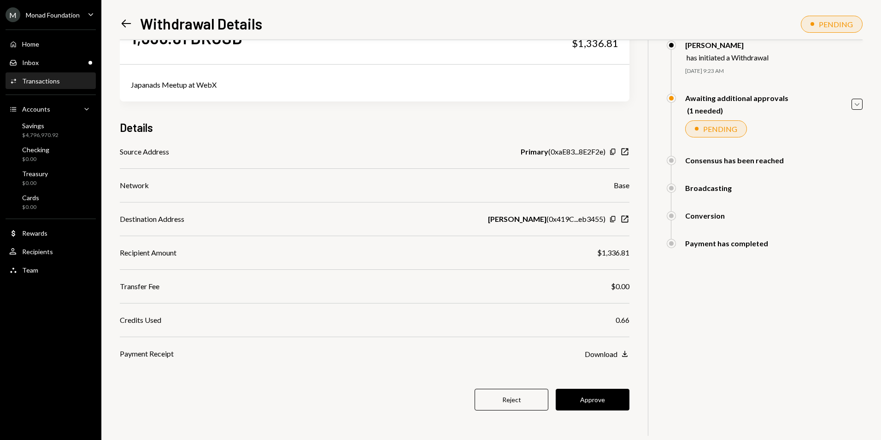
click at [594, 403] on button "Approve" at bounding box center [593, 400] width 74 height 22
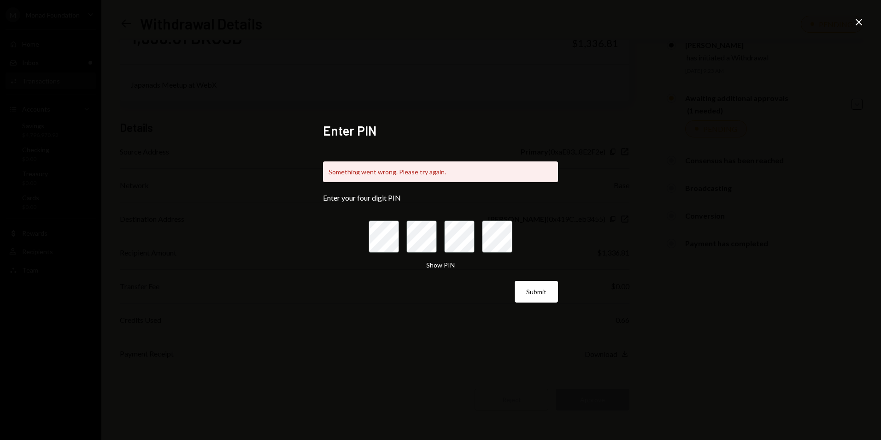
click at [856, 18] on icon "Close" at bounding box center [859, 22] width 11 height 11
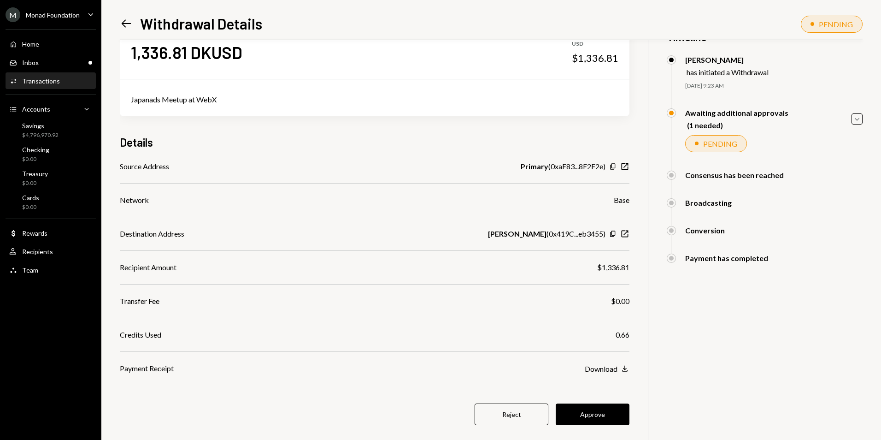
scroll to position [44, 0]
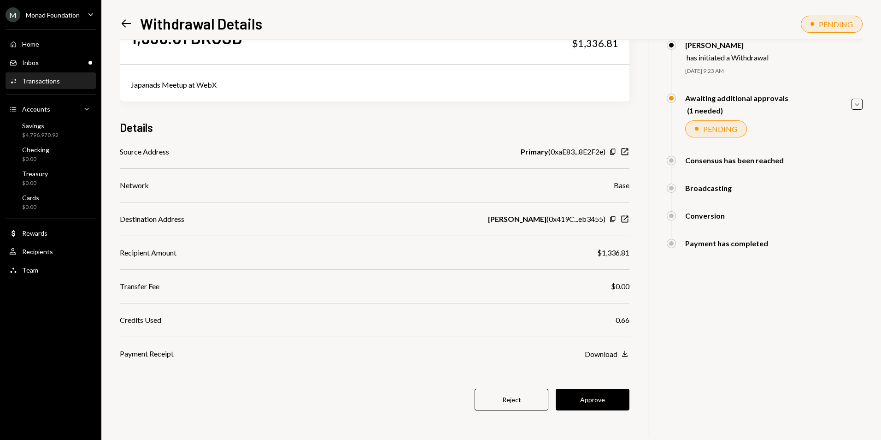
click at [601, 398] on button "Approve" at bounding box center [593, 400] width 74 height 22
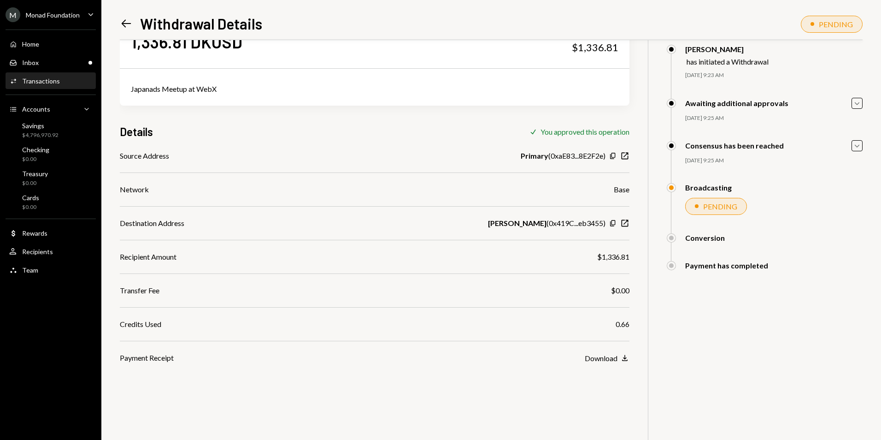
scroll to position [40, 0]
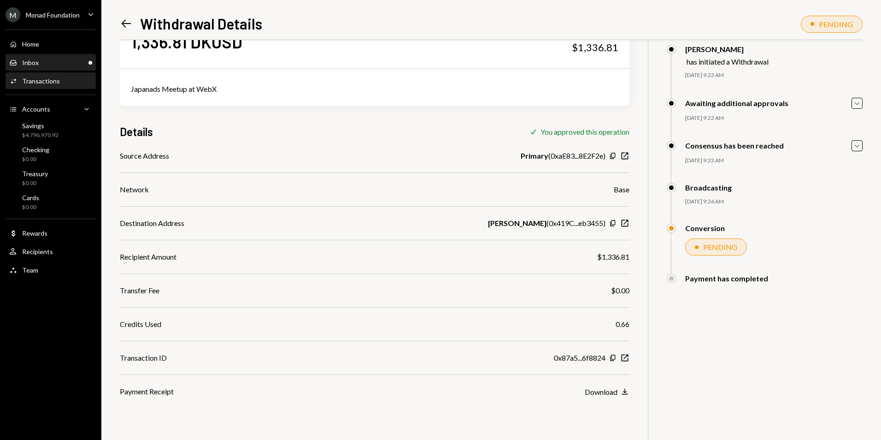
click at [39, 59] on div "Inbox Inbox" at bounding box center [50, 63] width 83 height 8
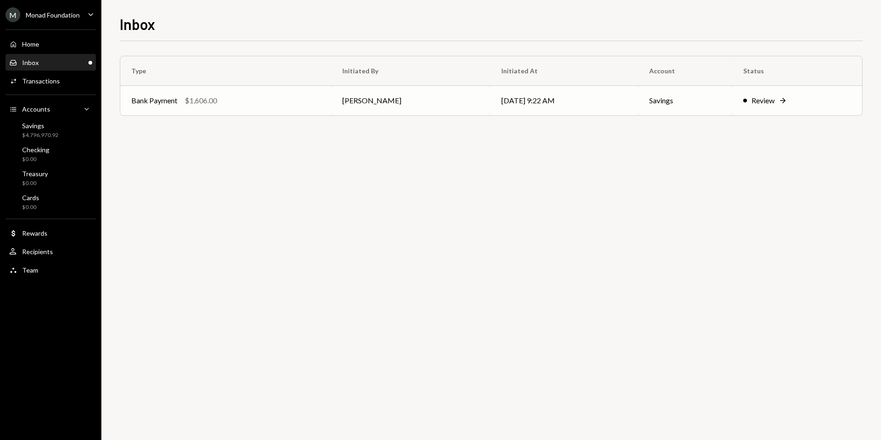
click at [240, 100] on div "Bank Payment $1,606.00" at bounding box center [225, 100] width 189 height 11
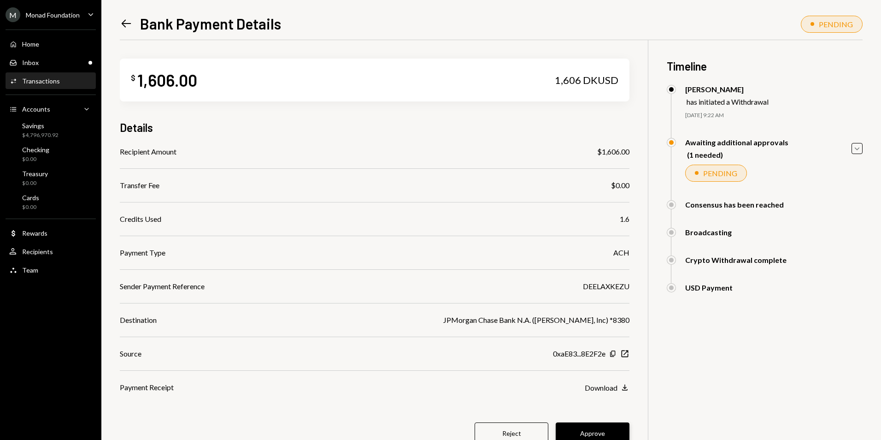
click at [607, 429] on button "Approve" at bounding box center [593, 433] width 74 height 22
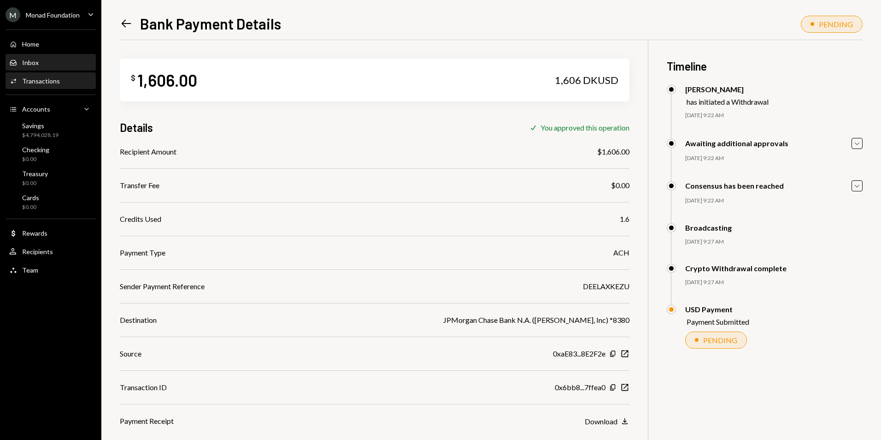
click at [60, 60] on div "Inbox Inbox" at bounding box center [50, 63] width 83 height 8
